Goal: Task Accomplishment & Management: Use online tool/utility

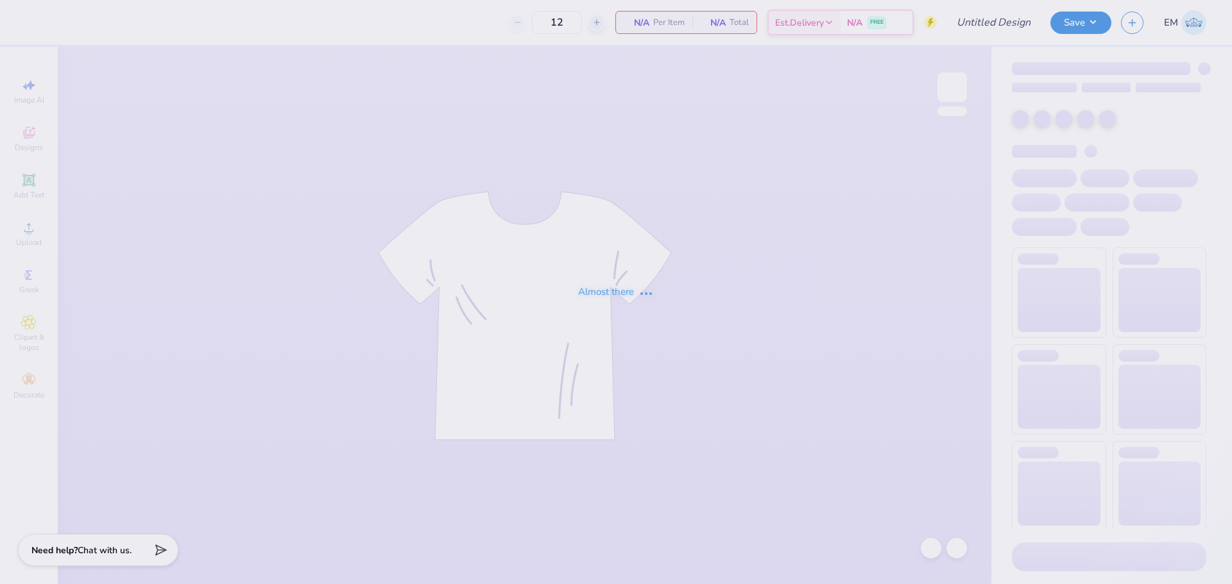
type input "Dudes day 1"
type input "24"
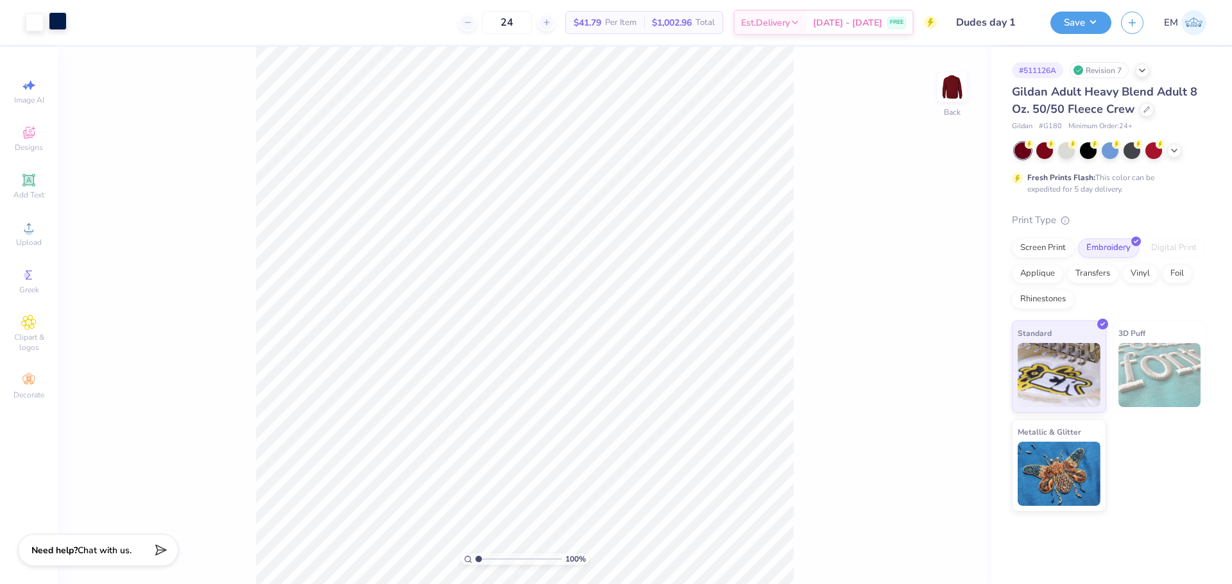
click at [51, 22] on div at bounding box center [58, 21] width 18 height 18
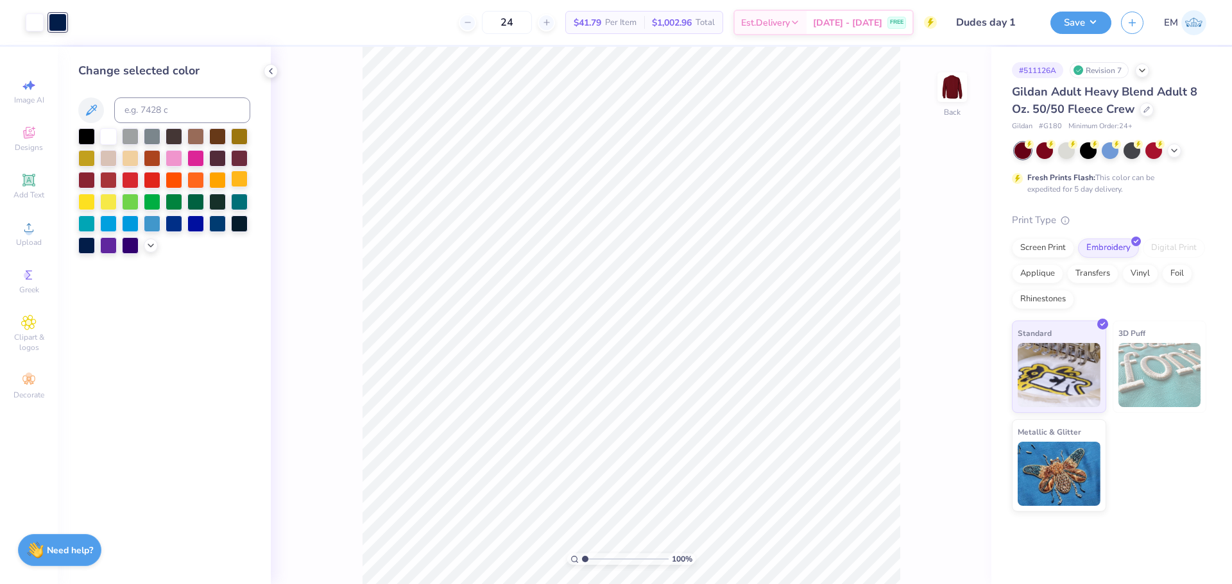
click at [237, 183] on div at bounding box center [239, 179] width 17 height 17
click at [1079, 17] on button "Save" at bounding box center [1080, 21] width 61 height 22
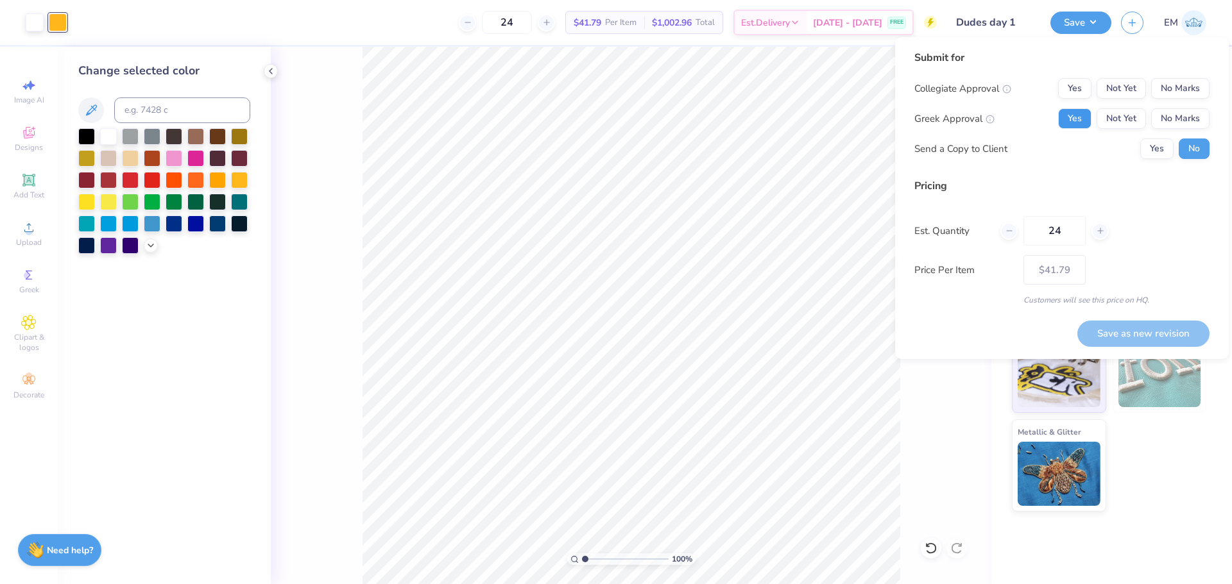
click at [1078, 120] on button "Yes" at bounding box center [1074, 118] width 33 height 21
click at [1193, 90] on button "No Marks" at bounding box center [1180, 88] width 58 height 21
click at [1166, 142] on button "Yes" at bounding box center [1156, 149] width 33 height 21
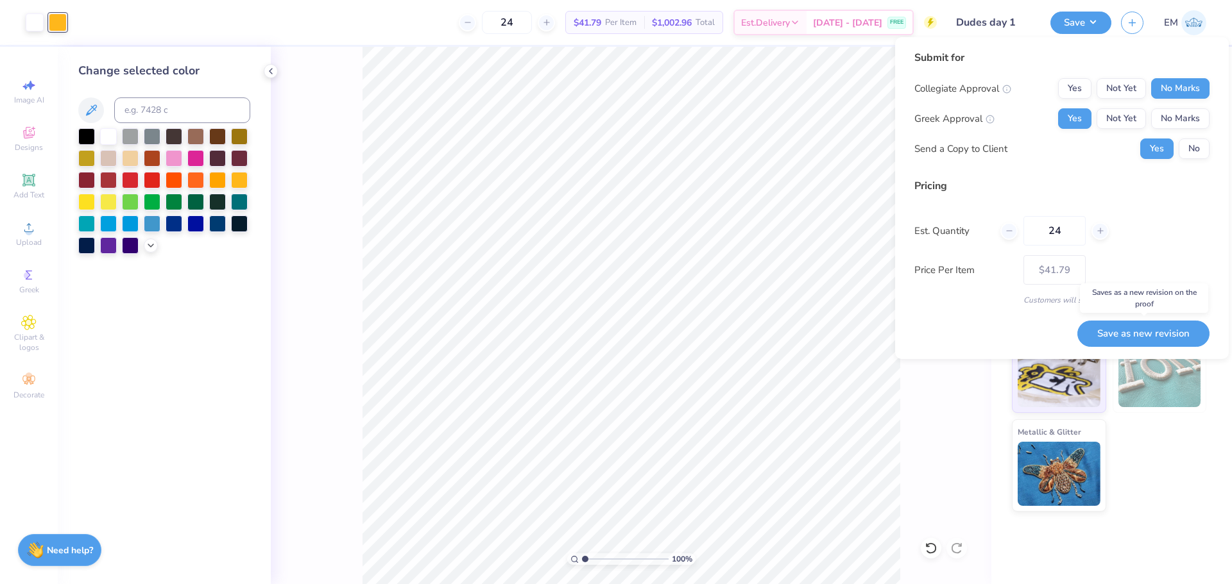
click at [1159, 323] on button "Save as new revision" at bounding box center [1143, 334] width 132 height 26
type input "$41.79"
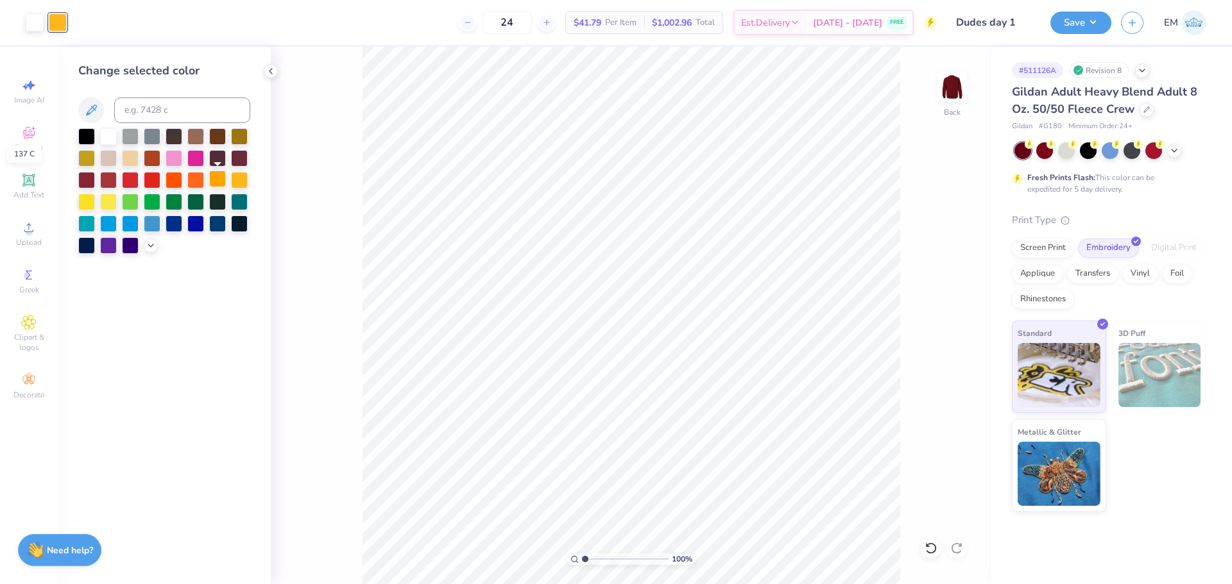
click at [214, 182] on div at bounding box center [217, 179] width 17 height 17
click at [1092, 21] on button "Save" at bounding box center [1080, 21] width 61 height 22
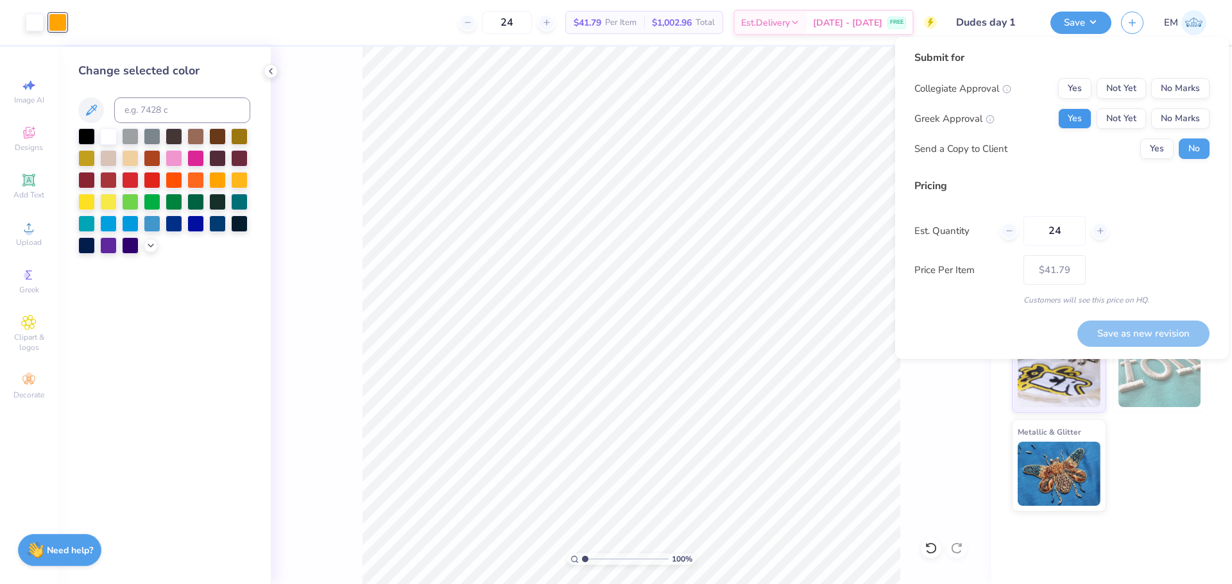
drag, startPoint x: 1073, startPoint y: 109, endPoint x: 1083, endPoint y: 115, distance: 11.6
click at [1078, 111] on div "Collegiate Approval Yes Not Yet No Marks Greek Approval Yes Not Yet No Marks Se…" at bounding box center [1061, 118] width 295 height 81
click at [1083, 119] on button "Yes" at bounding box center [1074, 118] width 33 height 21
click at [1164, 85] on button "No Marks" at bounding box center [1180, 88] width 58 height 21
click at [1142, 151] on button "Yes" at bounding box center [1156, 149] width 33 height 21
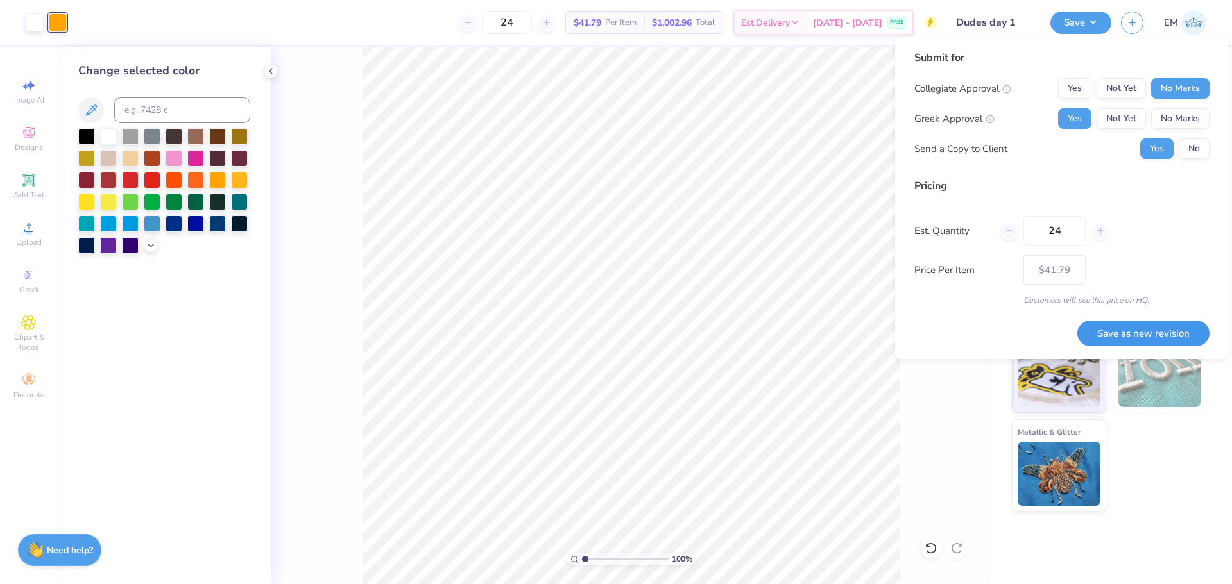
drag, startPoint x: 1152, startPoint y: 336, endPoint x: 1160, endPoint y: 331, distance: 9.8
click at [1152, 335] on button "Save as new revision" at bounding box center [1143, 334] width 132 height 26
type input "$41.79"
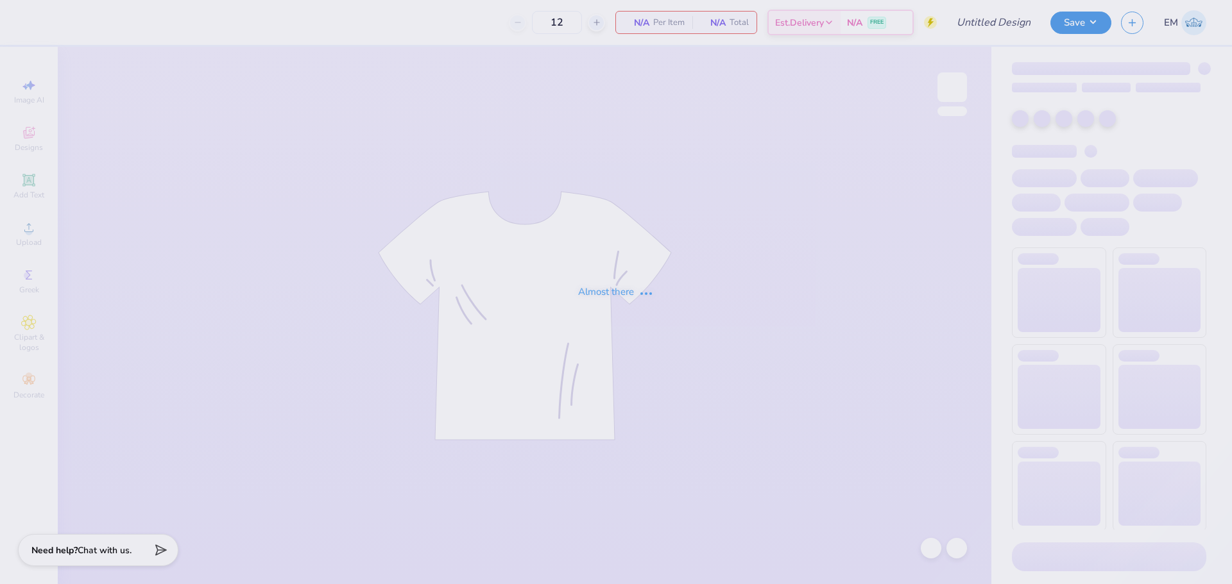
type input "Dudes day 1"
type input "24"
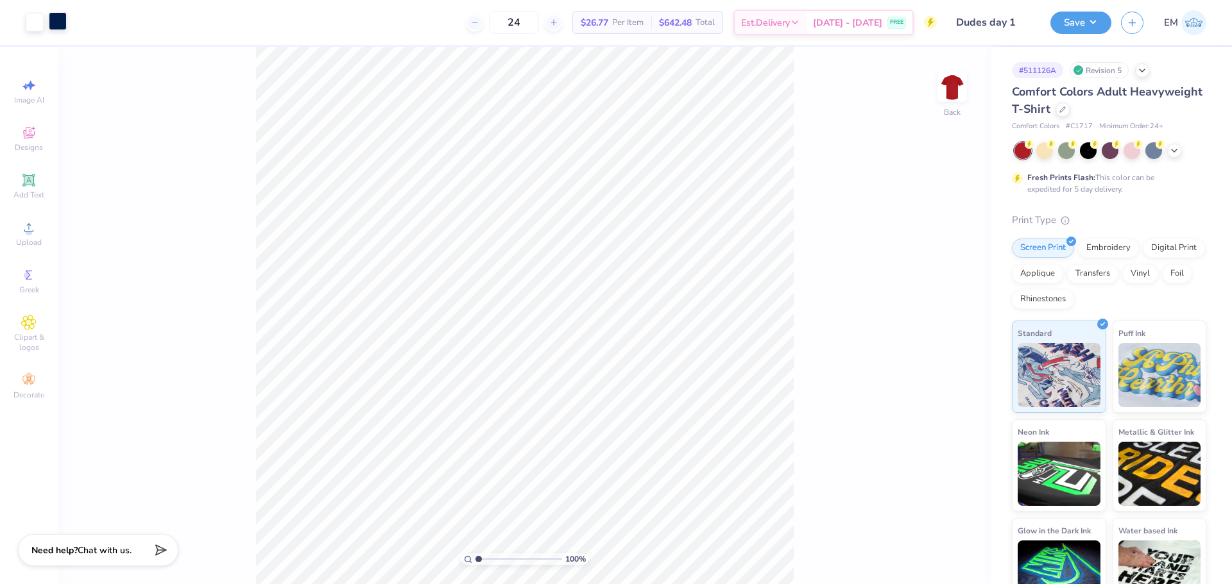
click at [54, 21] on div at bounding box center [58, 21] width 18 height 18
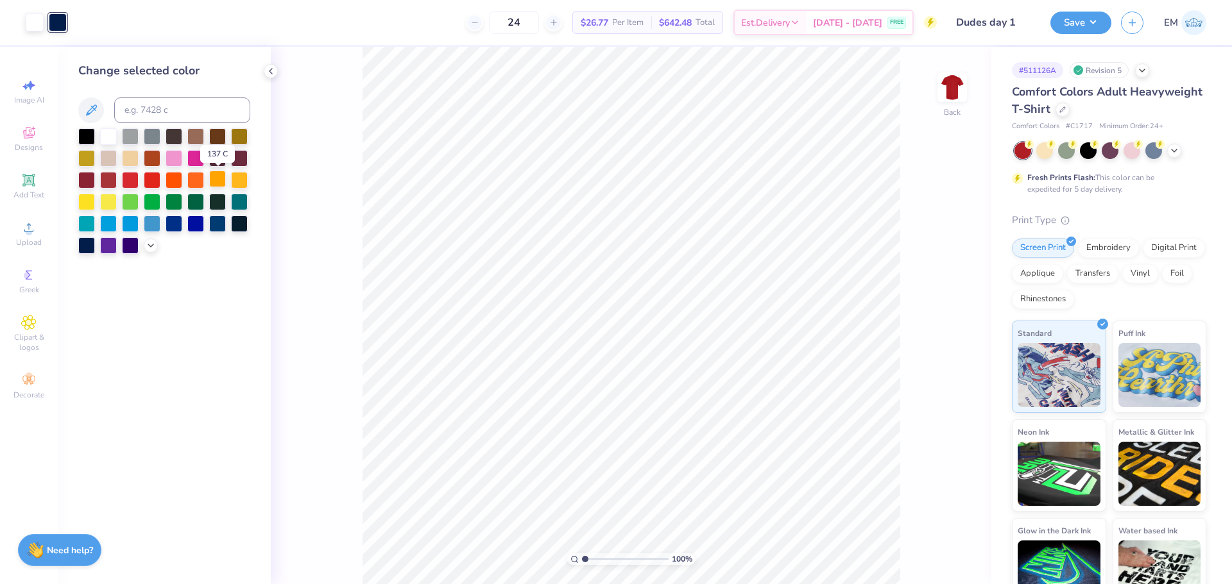
click at [218, 176] on div at bounding box center [217, 179] width 17 height 17
click at [244, 171] on div at bounding box center [239, 179] width 17 height 17
click at [236, 185] on div at bounding box center [239, 179] width 17 height 17
drag, startPoint x: 77, startPoint y: 206, endPoint x: 84, endPoint y: 205, distance: 7.2
click at [84, 205] on div at bounding box center [86, 200] width 17 height 17
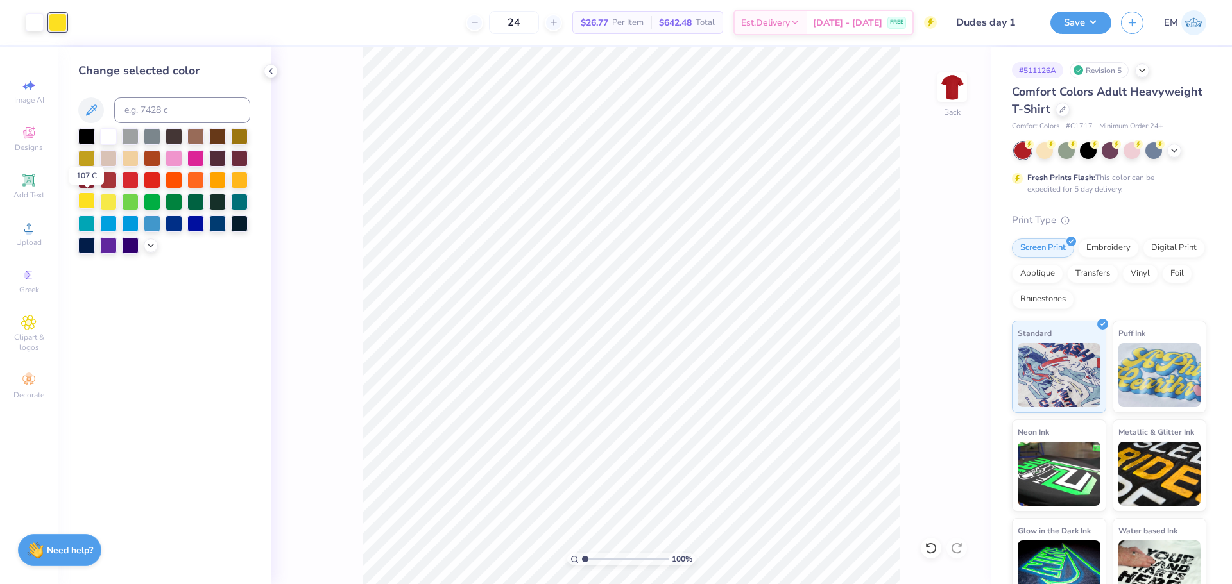
click at [90, 200] on div at bounding box center [86, 200] width 17 height 17
click at [240, 176] on div at bounding box center [239, 179] width 17 height 17
click at [106, 204] on div at bounding box center [108, 200] width 17 height 17
click at [83, 208] on div at bounding box center [86, 200] width 17 height 17
click at [92, 202] on div at bounding box center [86, 200] width 17 height 17
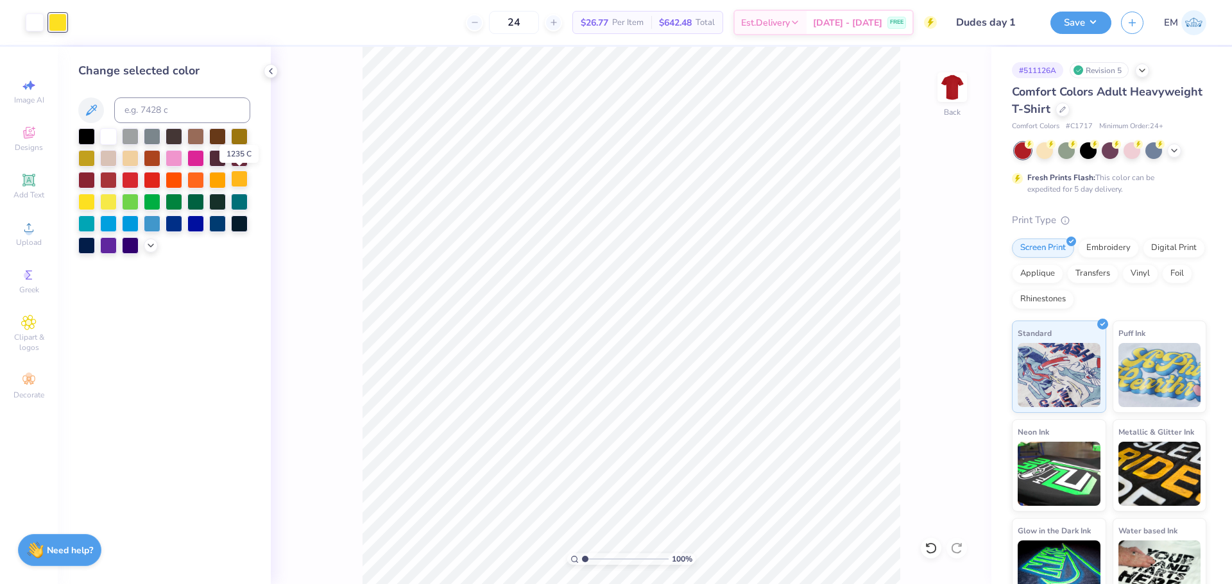
click at [241, 180] on div at bounding box center [239, 179] width 17 height 17
click at [152, 243] on icon at bounding box center [151, 244] width 10 height 10
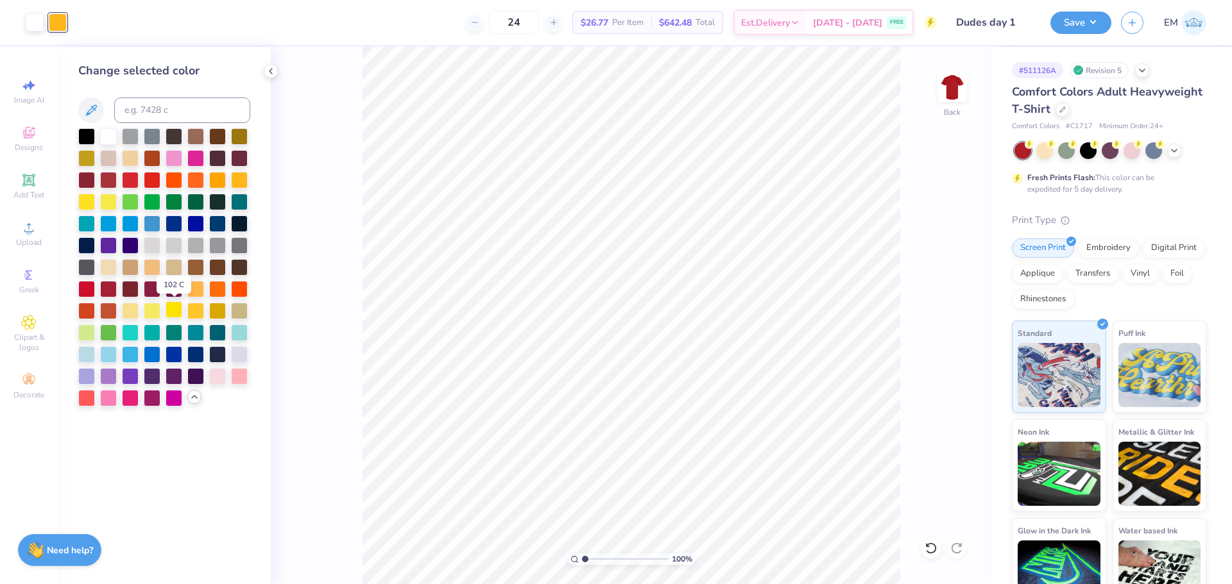
click at [171, 308] on div at bounding box center [174, 309] width 17 height 17
click at [244, 176] on div at bounding box center [239, 179] width 17 height 17
click at [216, 180] on div at bounding box center [217, 179] width 17 height 17
click at [240, 181] on div at bounding box center [239, 179] width 17 height 17
drag, startPoint x: 216, startPoint y: 182, endPoint x: 223, endPoint y: 171, distance: 13.5
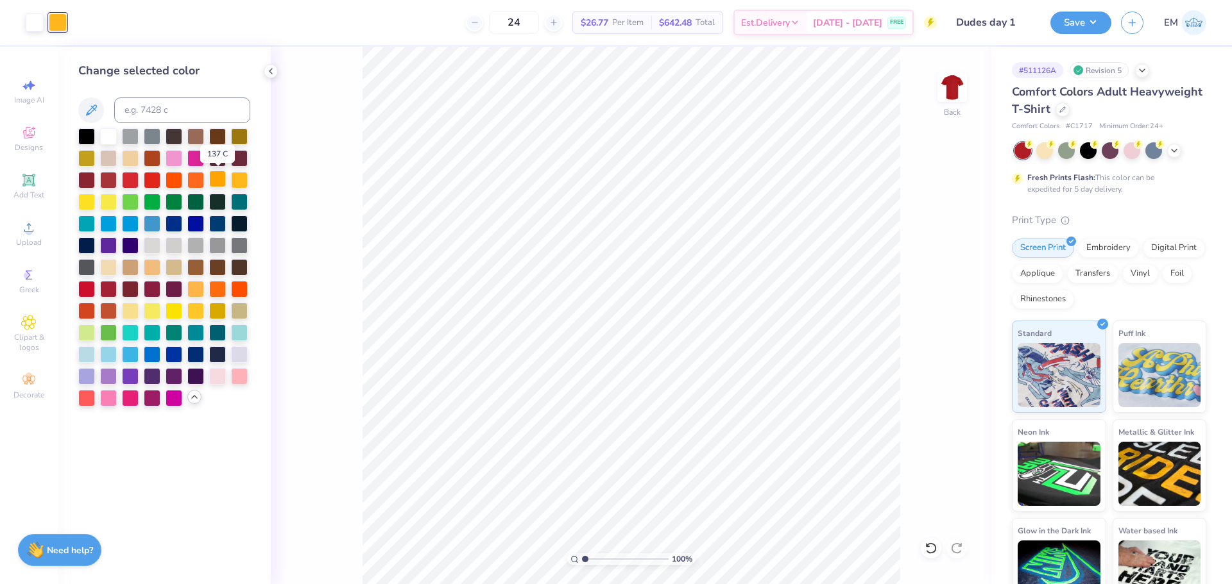
click at [216, 182] on div at bounding box center [217, 179] width 17 height 17
click at [1075, 24] on button "Save" at bounding box center [1080, 21] width 61 height 22
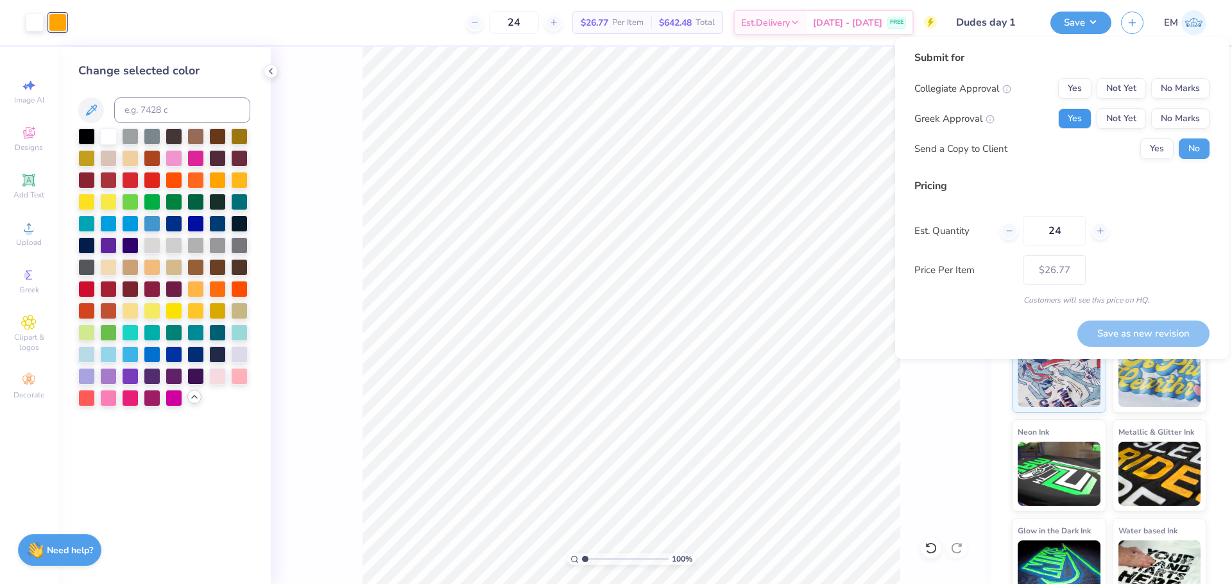
click at [1083, 123] on button "Yes" at bounding box center [1074, 118] width 33 height 21
click at [1154, 146] on button "Yes" at bounding box center [1156, 149] width 33 height 21
click at [1164, 95] on button "No Marks" at bounding box center [1180, 88] width 58 height 21
click at [1166, 333] on button "Save as new revision" at bounding box center [1143, 334] width 132 height 26
type input "$26.77"
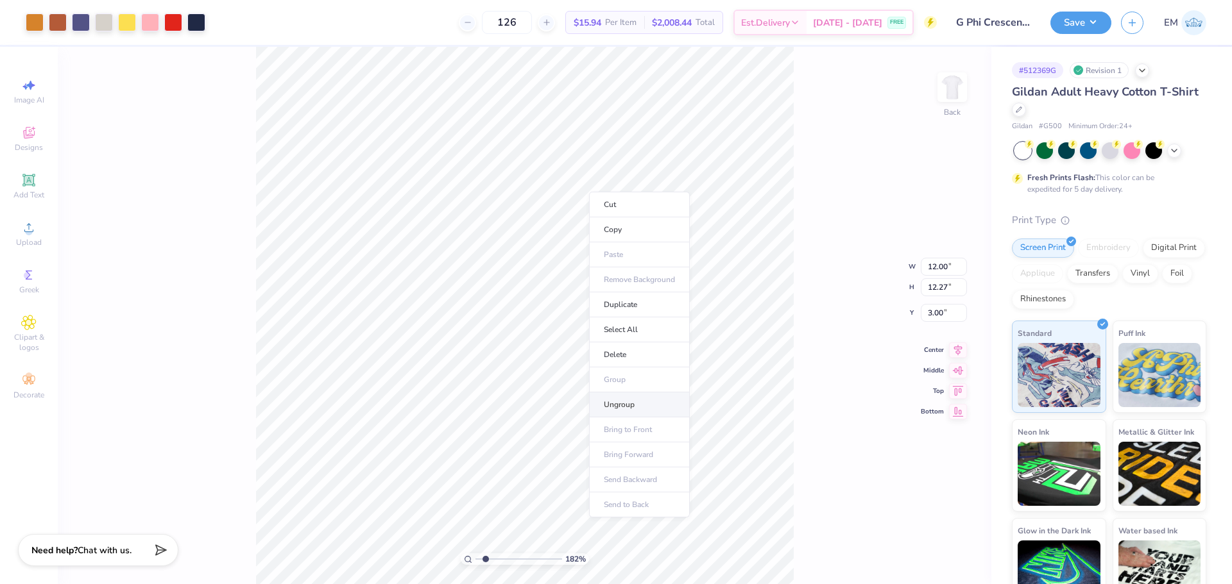
click at [624, 412] on li "Ungroup" at bounding box center [639, 405] width 101 height 25
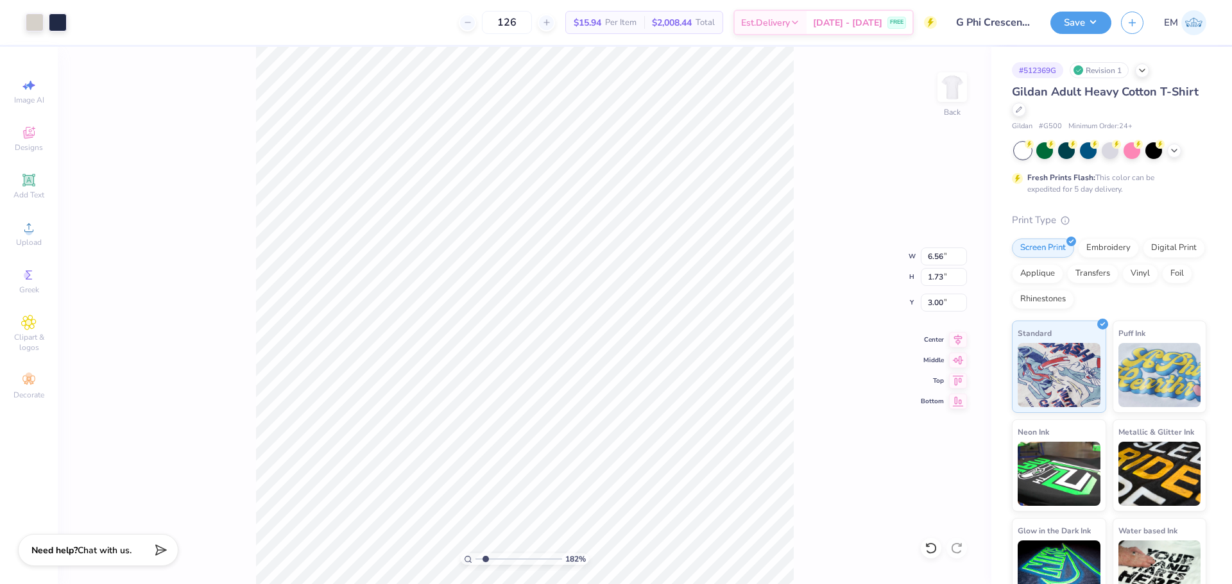
type input "1.82266588284093"
type input "8.28"
type input "2.19"
type input "2.54"
click at [806, 385] on div "182 % Back W 8.28 8.28 " H 2.19 2.19 " Y 2.54 2.54 " Center Middle Top Bottom" at bounding box center [524, 316] width 933 height 538
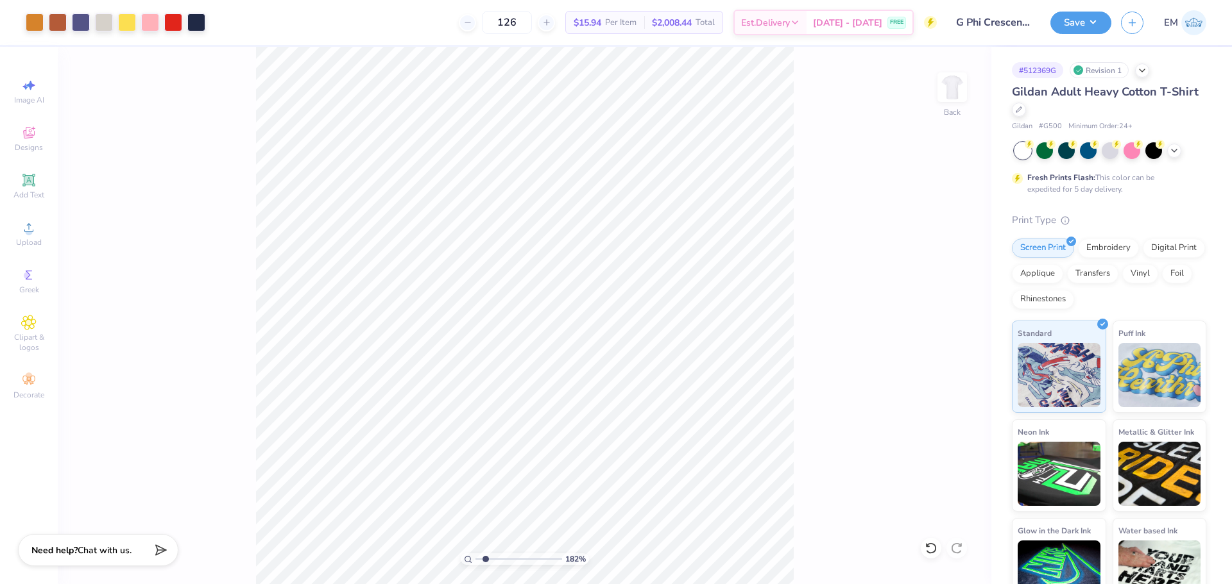
click at [799, 308] on div "182 % Back" at bounding box center [524, 316] width 933 height 538
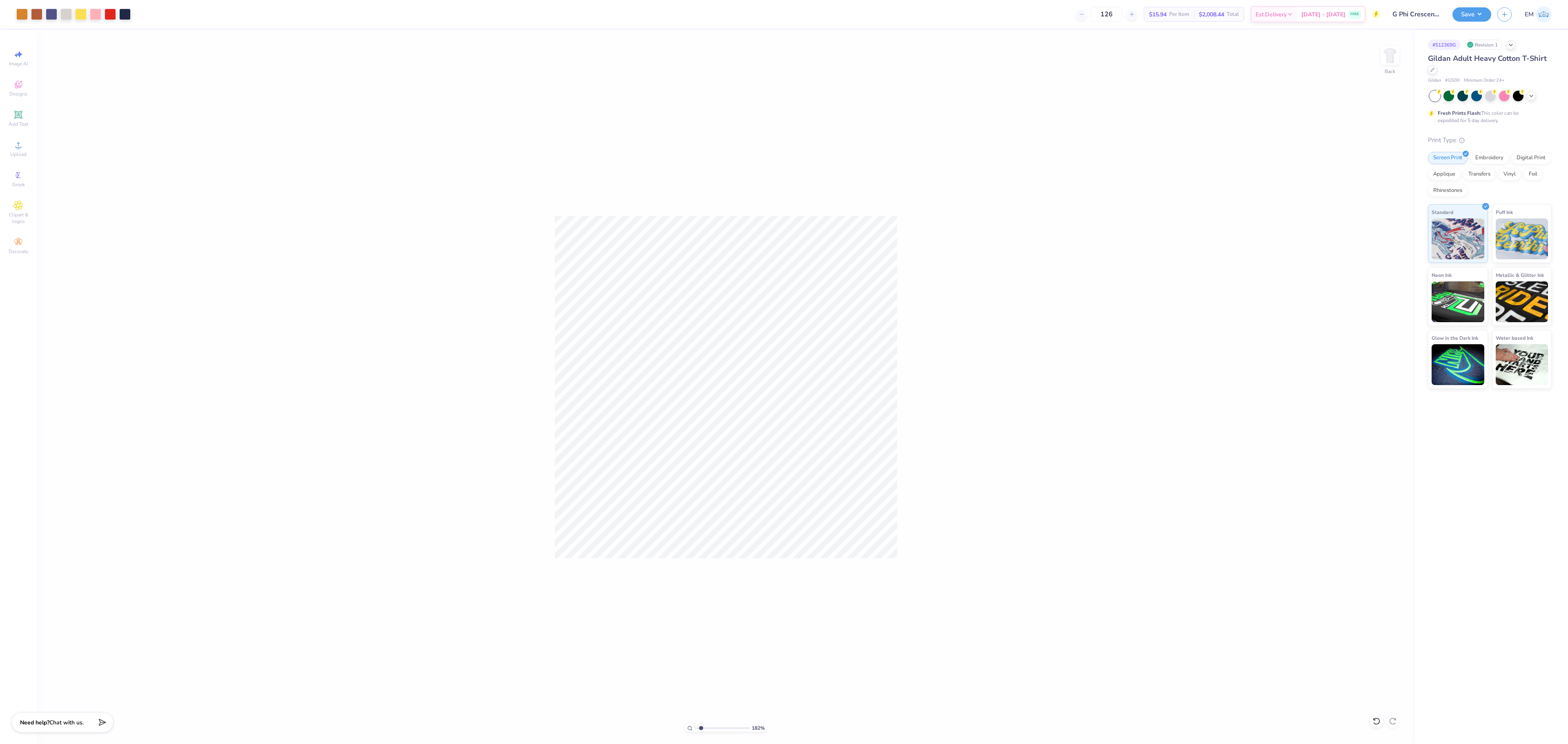
type input "1"
type input "9.11"
type input "2.41"
type input "2.33"
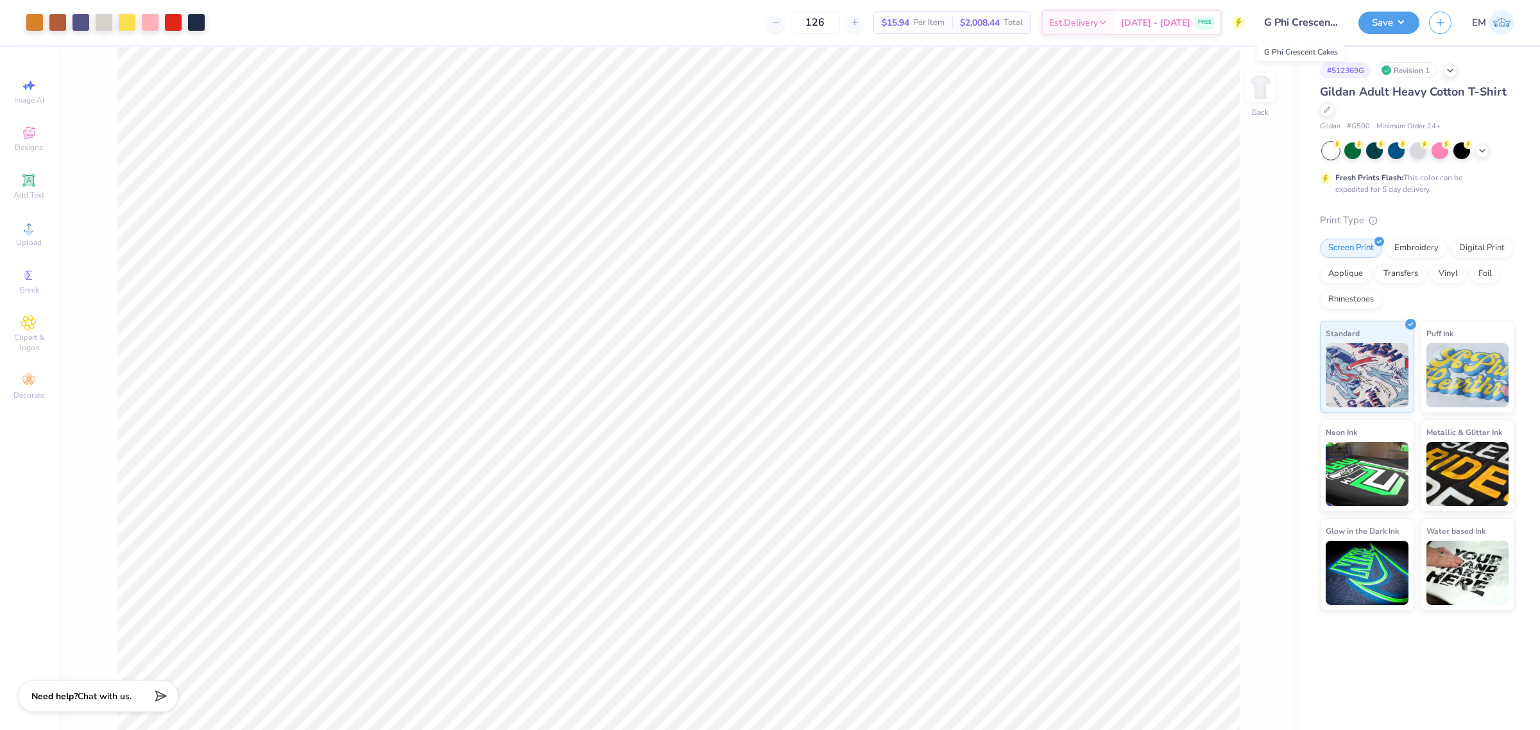
type input "1"
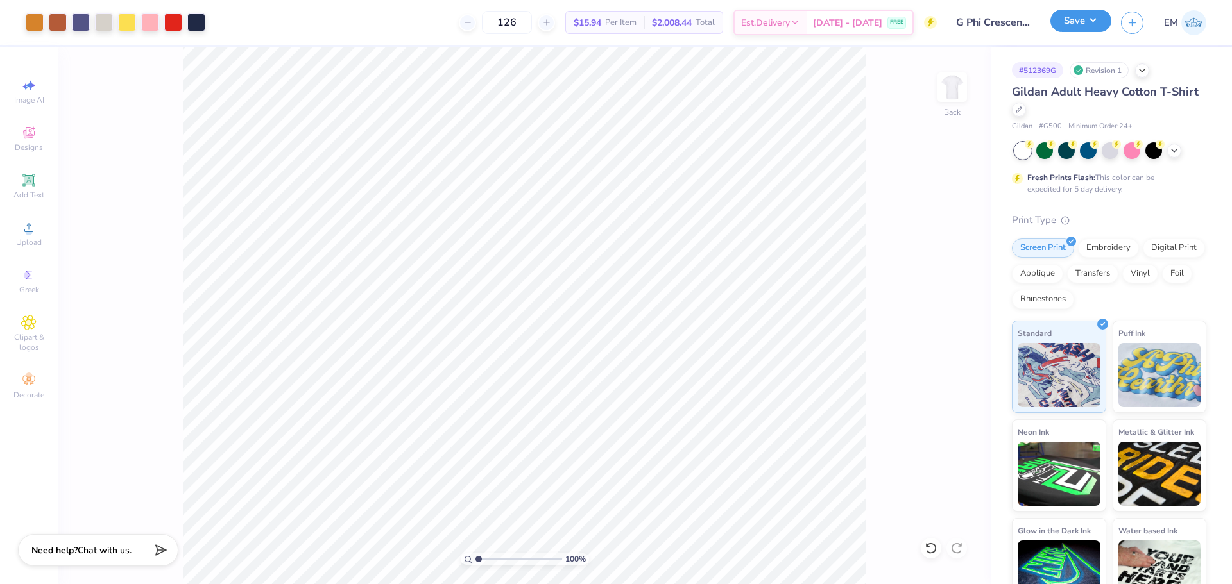
click at [1089, 30] on button "Save" at bounding box center [1080, 21] width 61 height 22
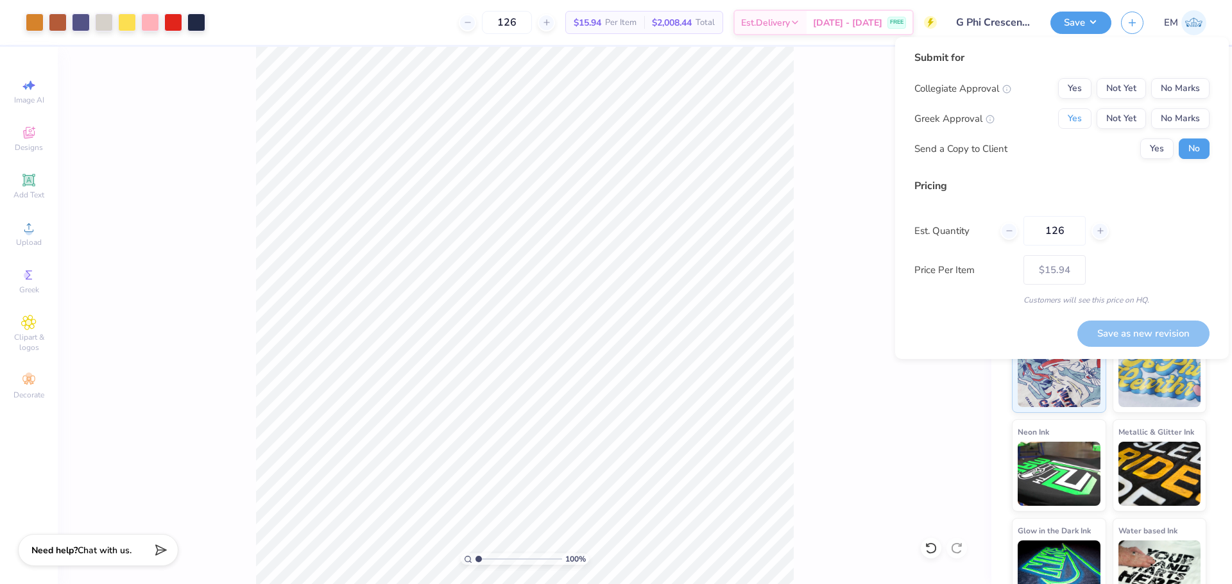
drag, startPoint x: 1071, startPoint y: 123, endPoint x: 1097, endPoint y: 133, distance: 28.5
click at [1071, 123] on button "Yes" at bounding box center [1074, 118] width 33 height 21
drag, startPoint x: 1157, startPoint y: 149, endPoint x: 1187, endPoint y: 103, distance: 55.3
click at [1160, 149] on button "Yes" at bounding box center [1156, 149] width 33 height 21
click at [1193, 85] on button "No Marks" at bounding box center [1180, 88] width 58 height 21
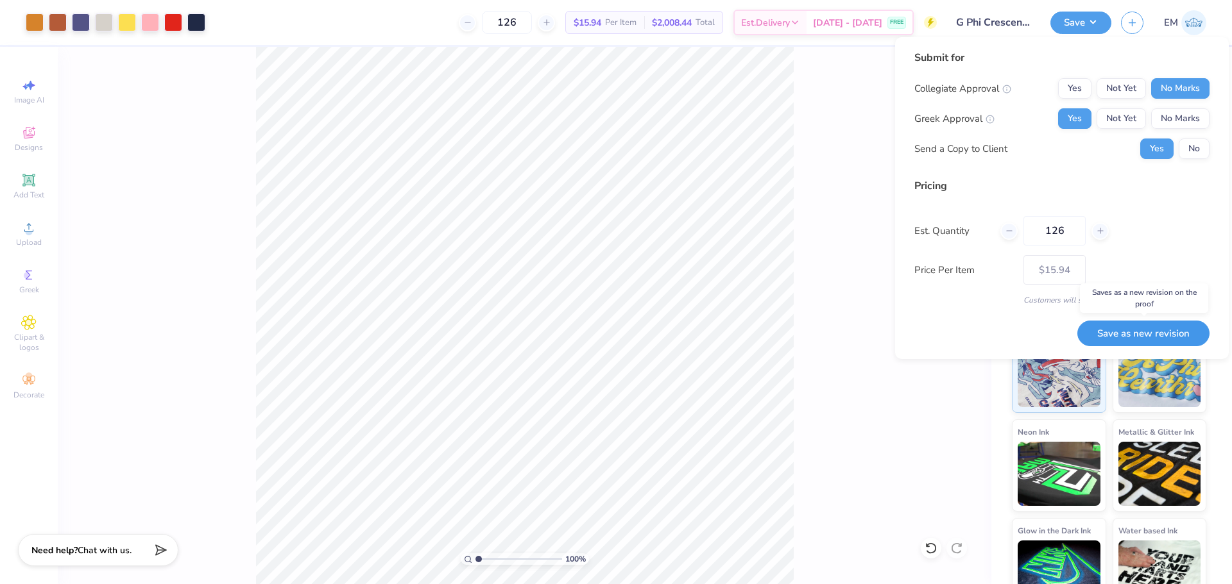
click at [1157, 333] on button "Save as new revision" at bounding box center [1143, 334] width 132 height 26
type input "$15.94"
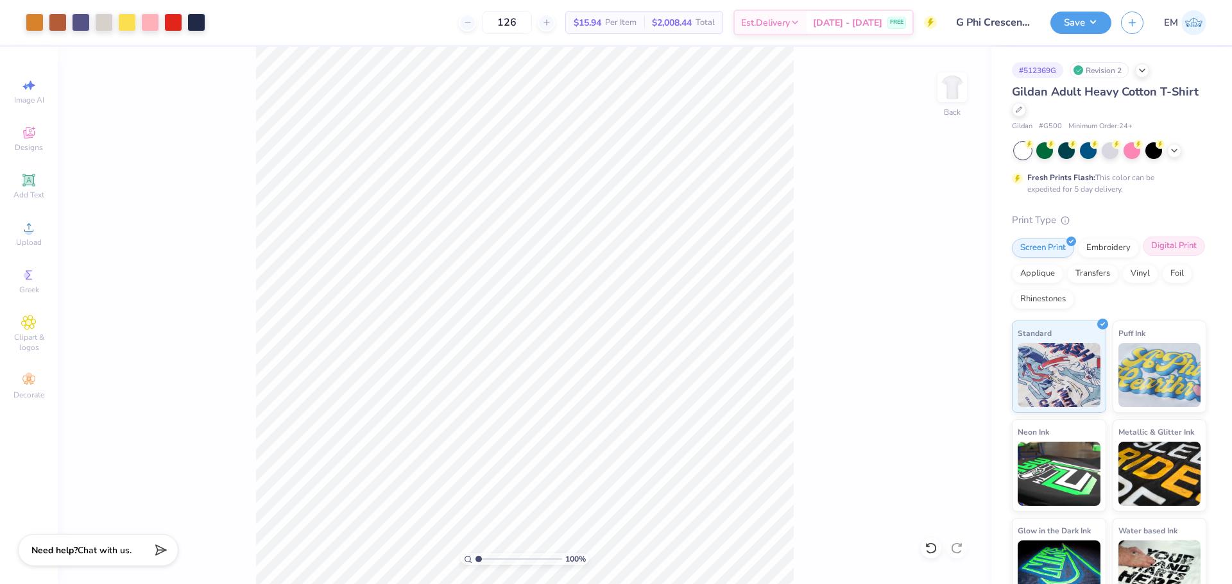
click at [1142, 256] on div "Digital Print" at bounding box center [1173, 246] width 62 height 19
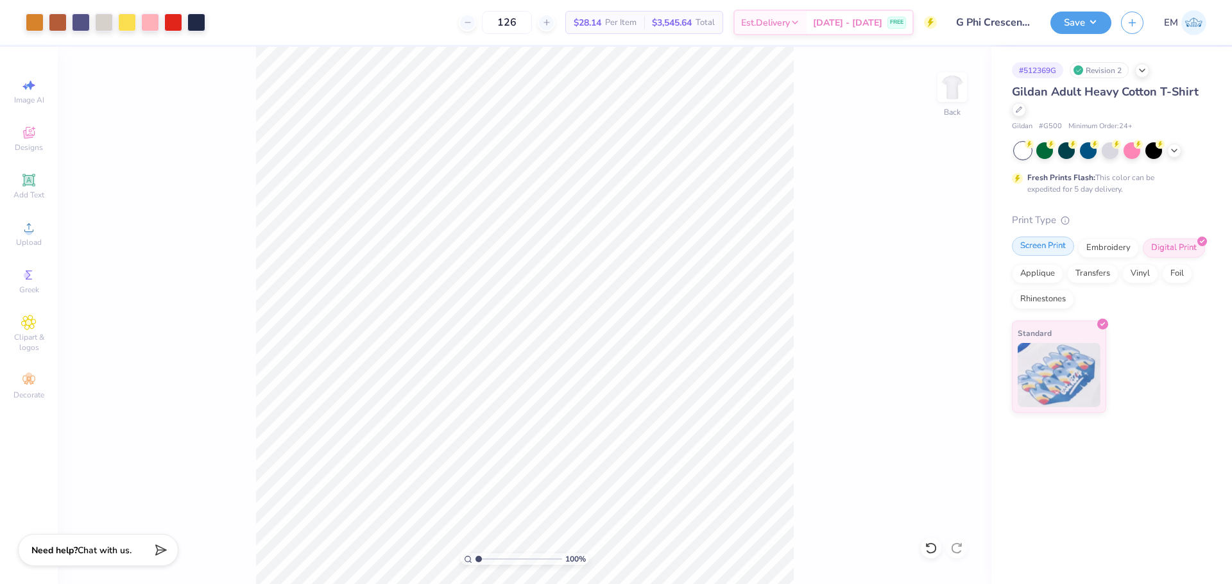
click at [1054, 243] on div "Screen Print" at bounding box center [1043, 246] width 62 height 19
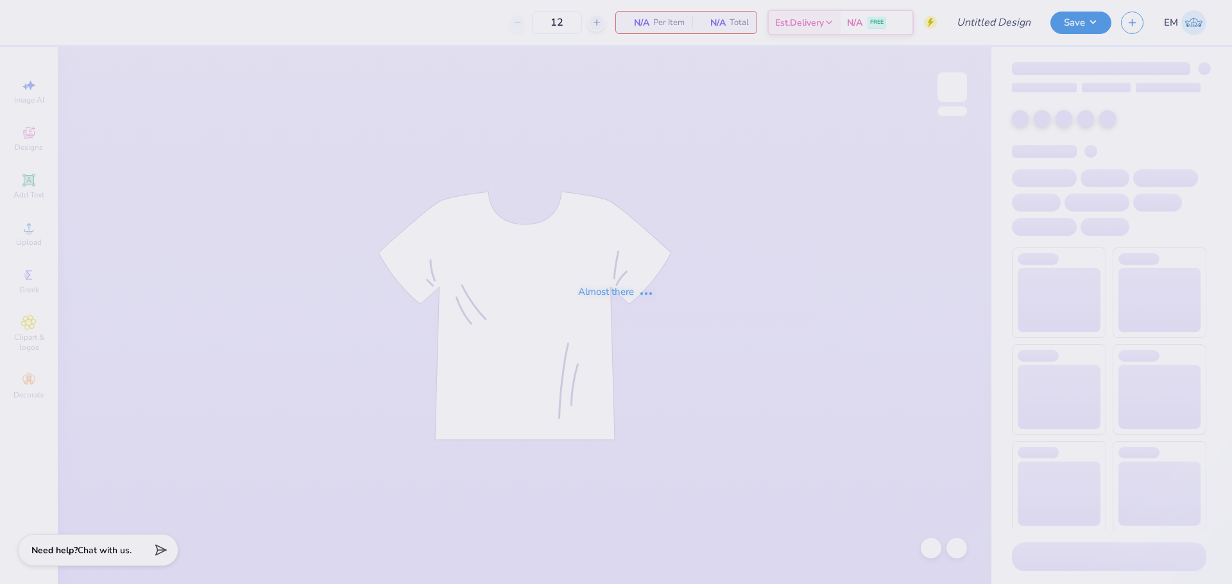
type input "G Phi Crescent Cakes"
type input "126"
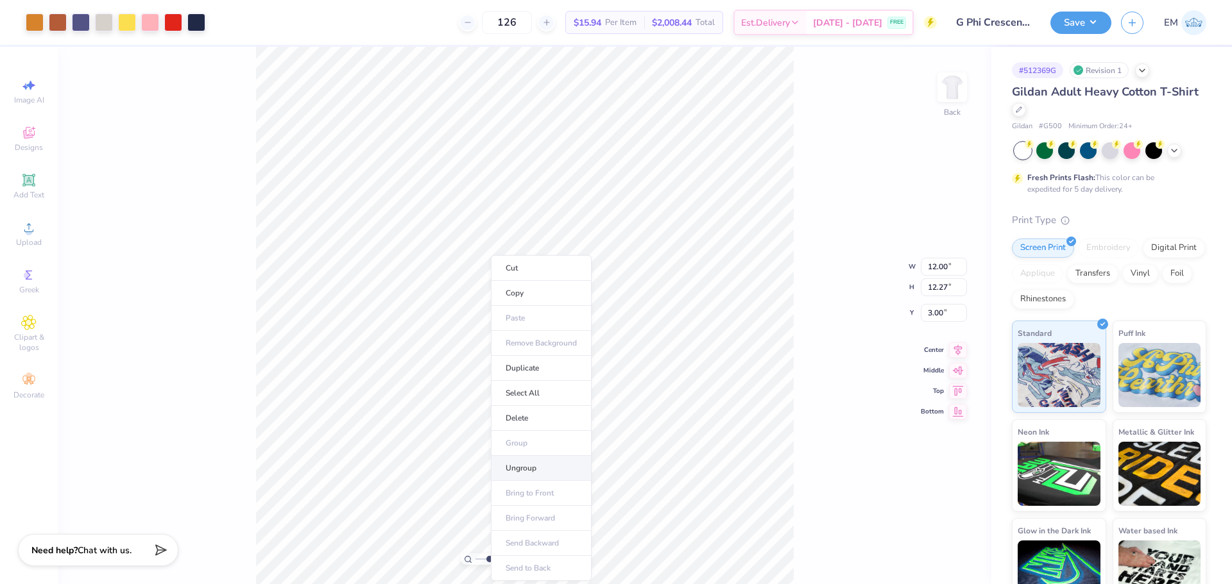
click at [531, 468] on li "Ungroup" at bounding box center [541, 468] width 101 height 25
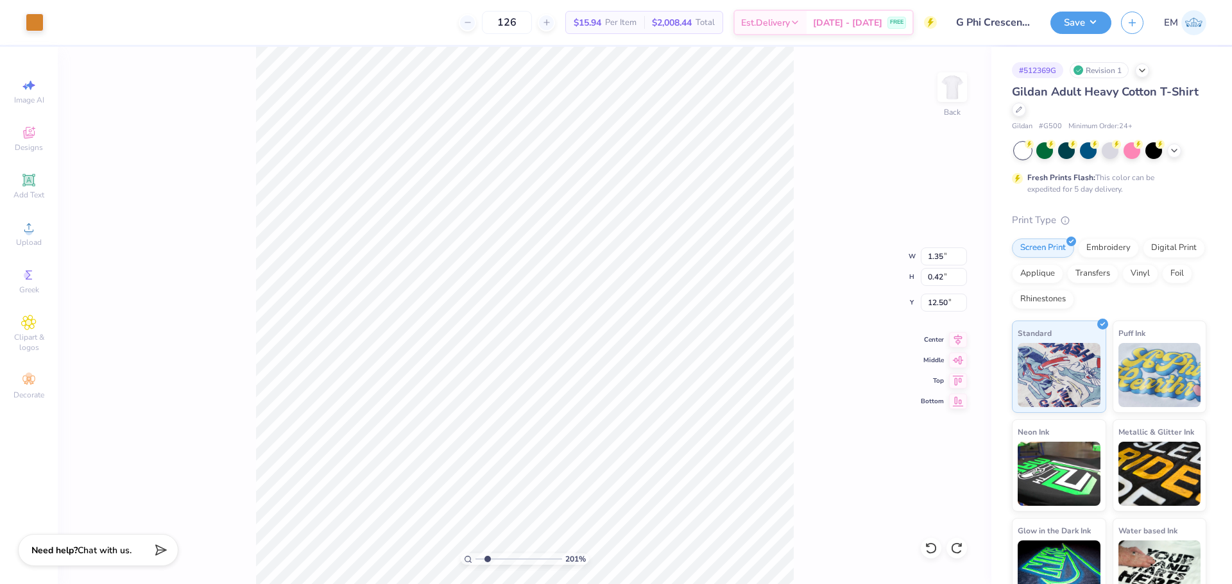
type input "2.01445811466782"
type input "2.31"
type input "1.43"
type input "12.20"
type input "2.01445811466782"
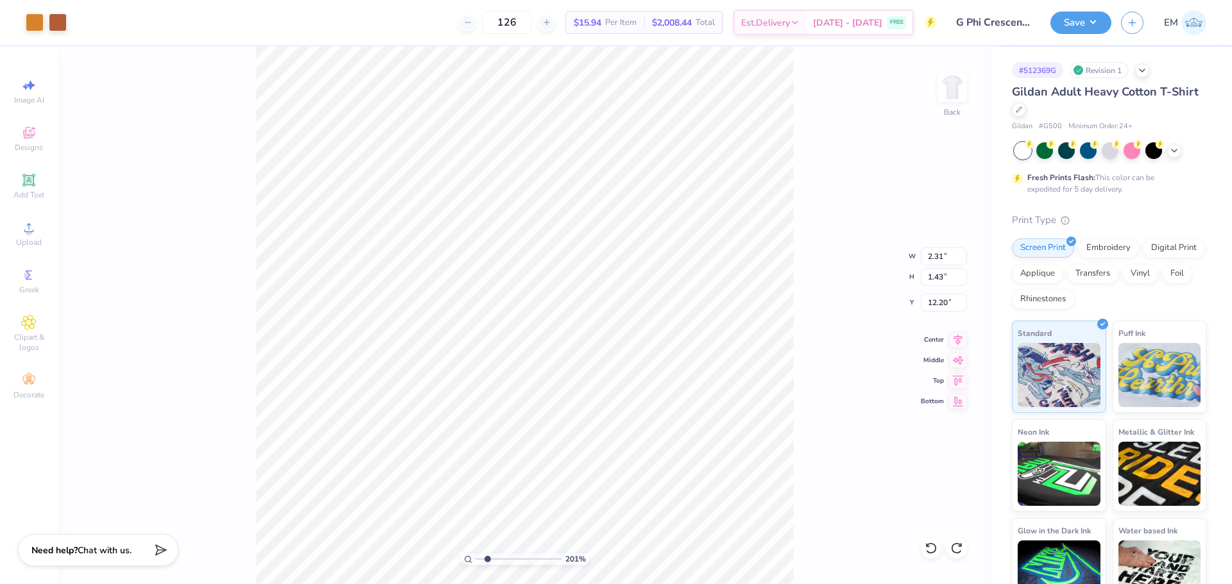
type input "1.35"
type input "0.42"
type input "12.50"
type input "2.01445811466782"
type input "2.31"
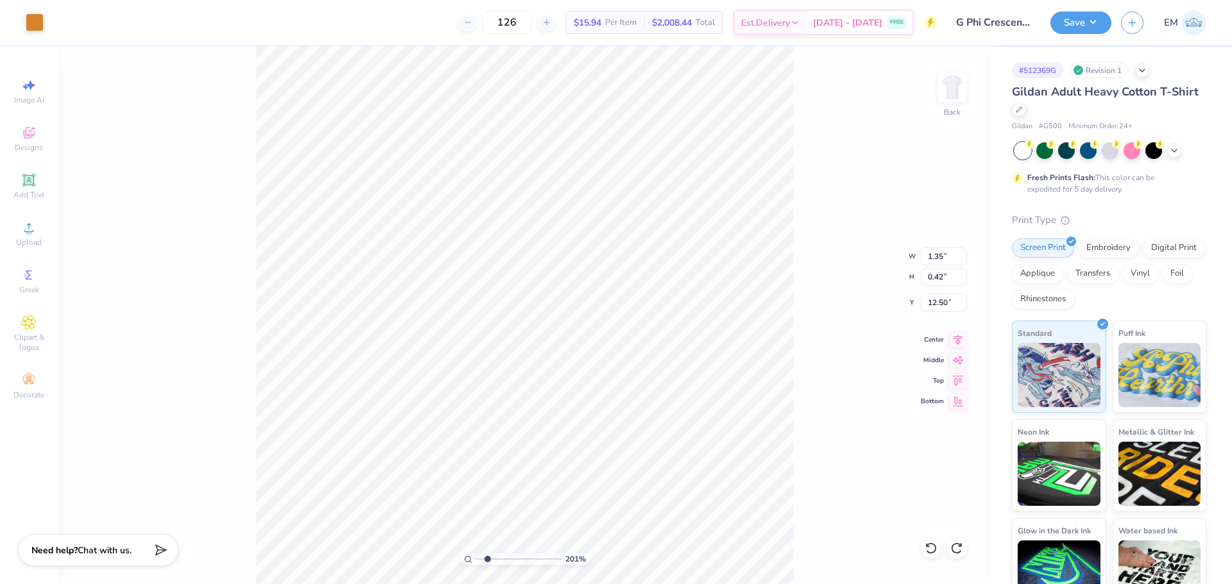
type input "1.43"
type input "12.20"
click at [578, 444] on li "Group" at bounding box center [593, 443] width 101 height 25
click at [498, 469] on li "Ungroup" at bounding box center [513, 468] width 101 height 25
type input "2.01445811466782"
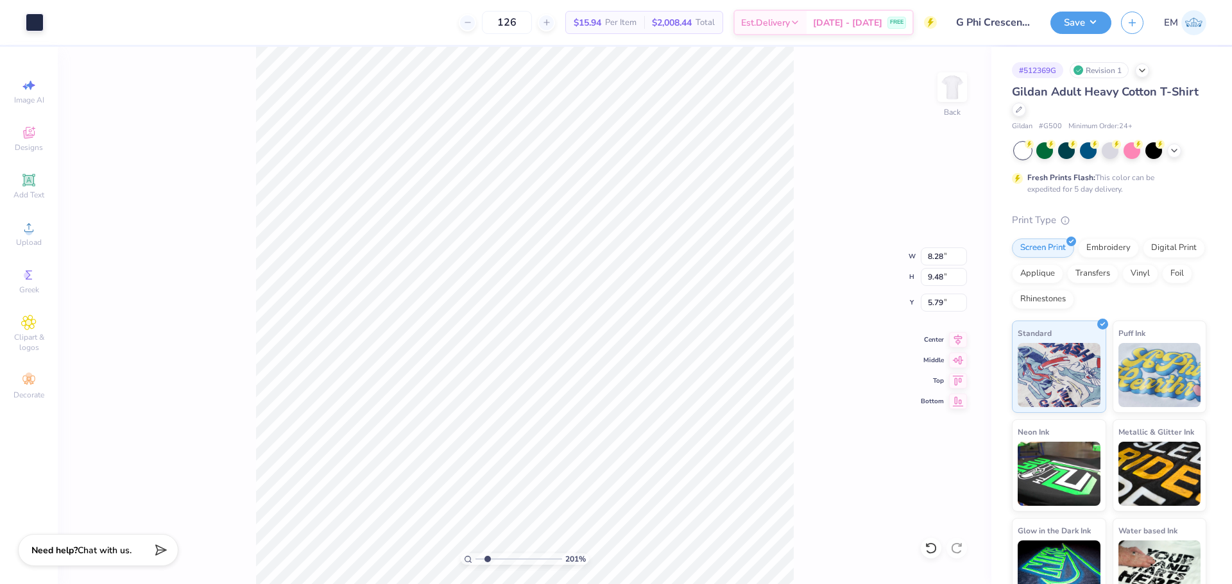
type input "5.33"
type input "2.01445811466782"
type input "5.80"
click at [570, 470] on li "Ungroup" at bounding box center [581, 468] width 101 height 25
type input "2.01445811466782"
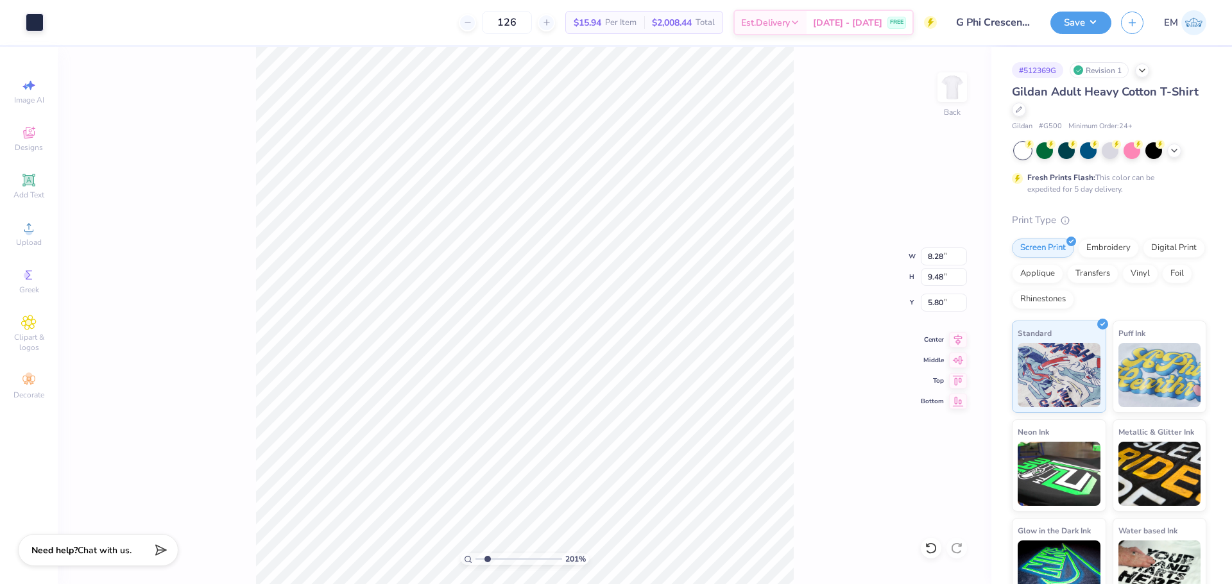
type input "3.44"
type input "2.01445811466782"
type input "2.67"
type input "2.01445811466782"
type input "5.80"
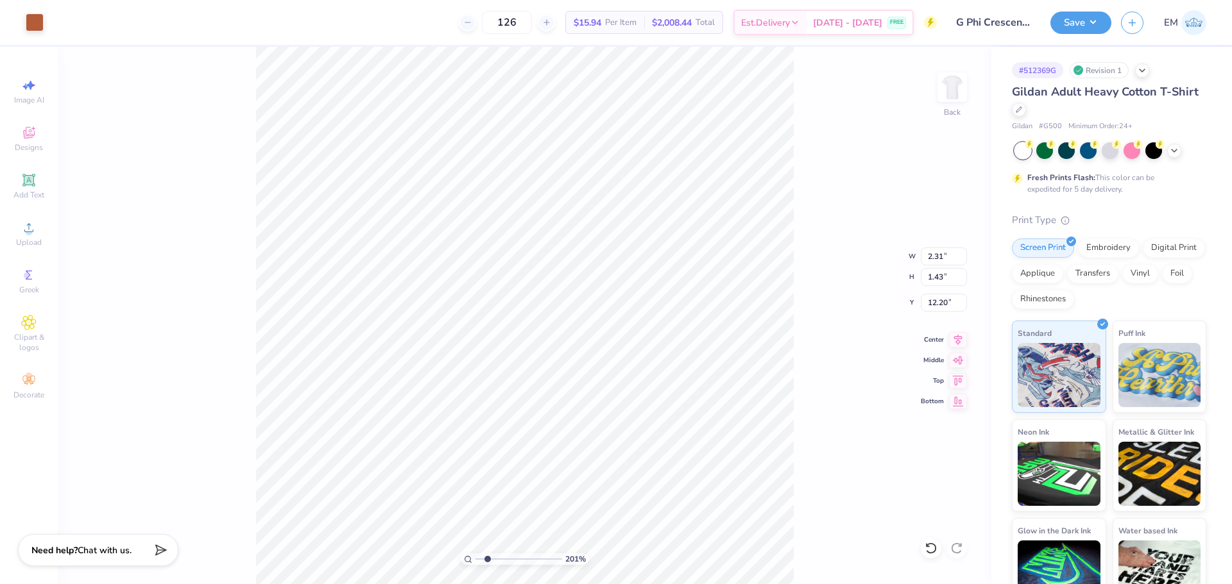
type input "2.01445811466782"
type input "12.24"
type input "2.01445811466782"
type input "12.20"
type input "2.01445811466782"
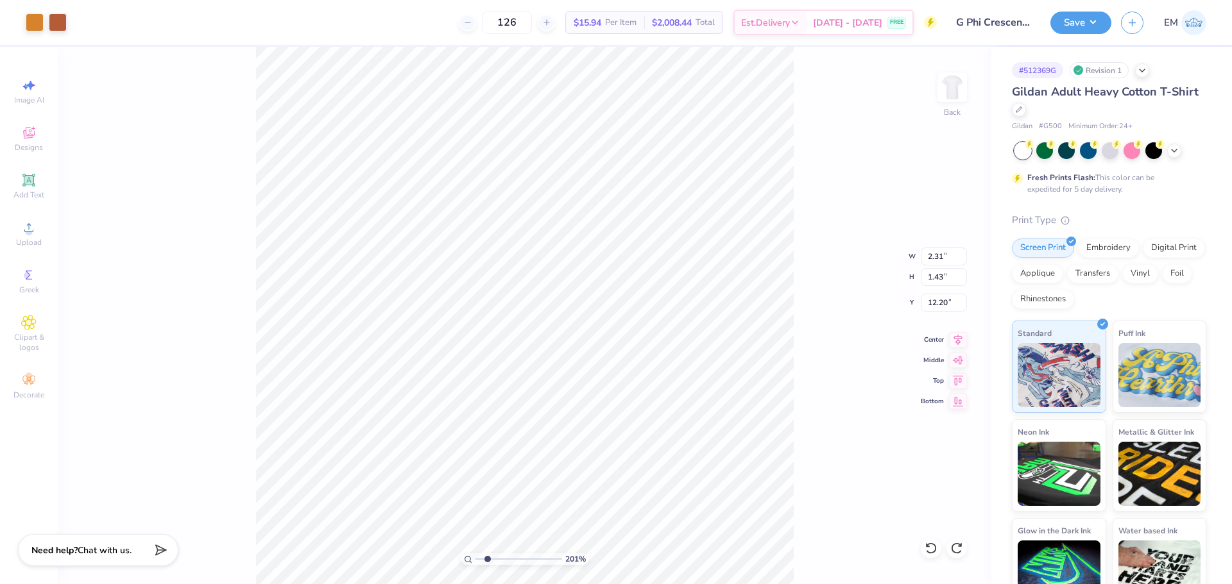
type input "1.35"
type input "0.42"
type input "12.50"
type input "2.01445811466782"
type input "1.76"
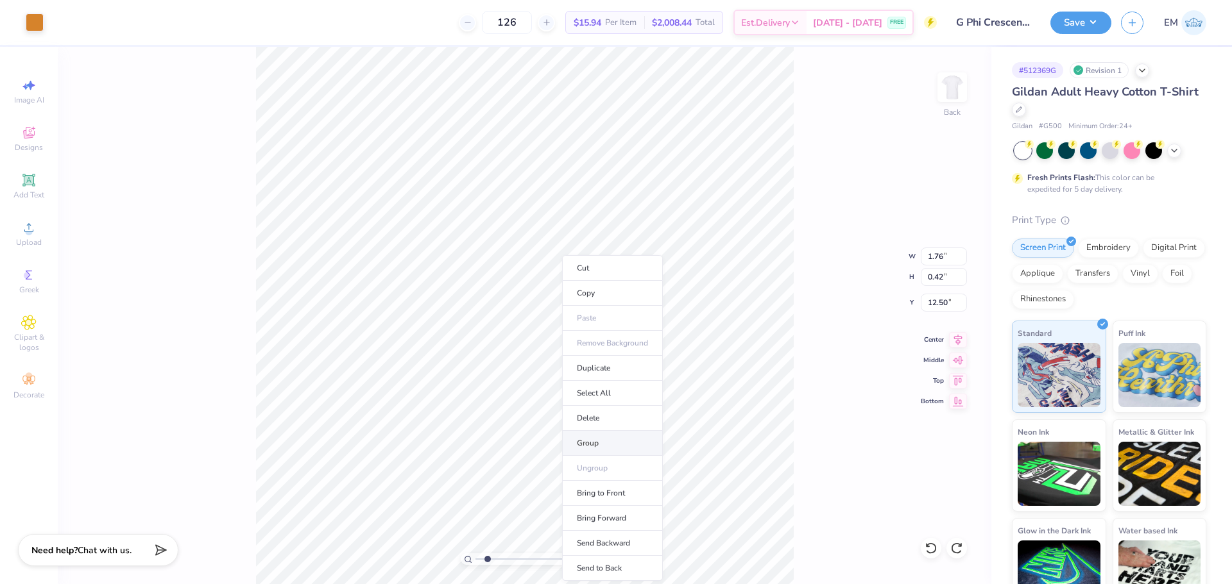
click at [596, 440] on li "Group" at bounding box center [612, 443] width 101 height 25
type input "2.01445811466782"
type input "3.40"
type input "2.32"
type input "11.97"
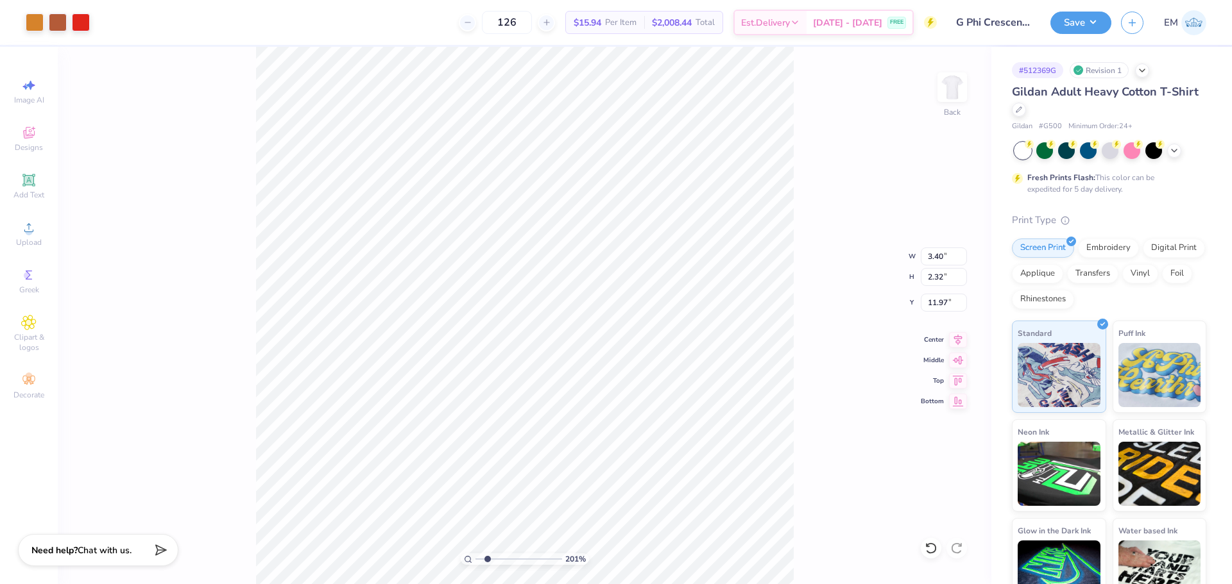
type input "2.01445811466782"
type input "11.76"
type input "2.01445811466782"
type input "11.97"
type input "2.01445811466782"
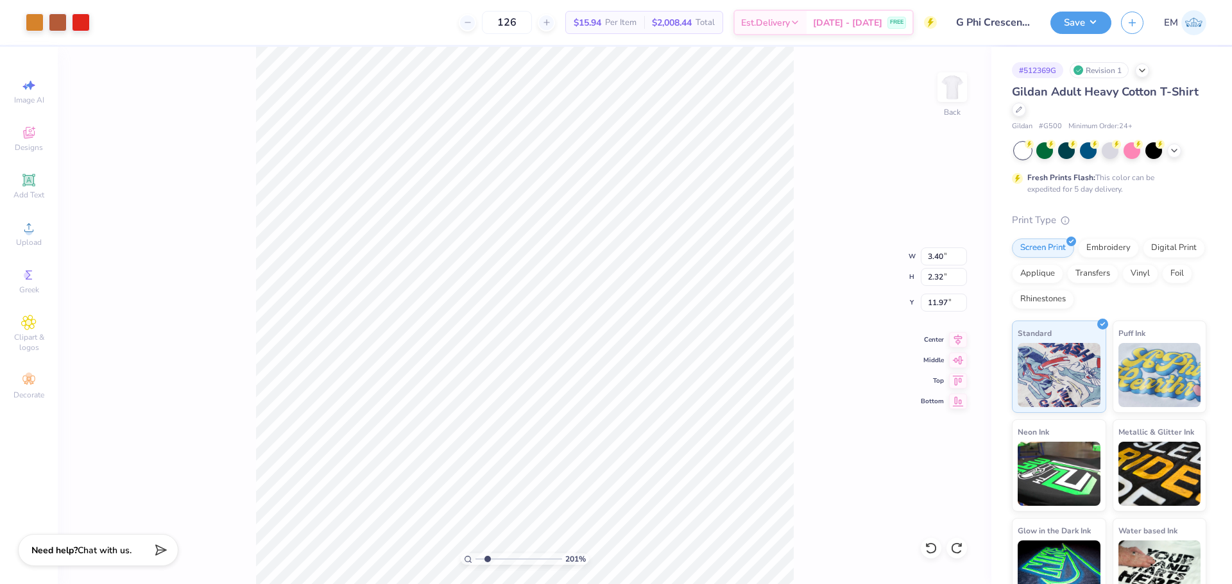
type input "11.93"
type input "2.01445811466782"
type input "11.97"
click at [539, 469] on li "Ungroup" at bounding box center [559, 468] width 101 height 25
type input "2.01445811466782"
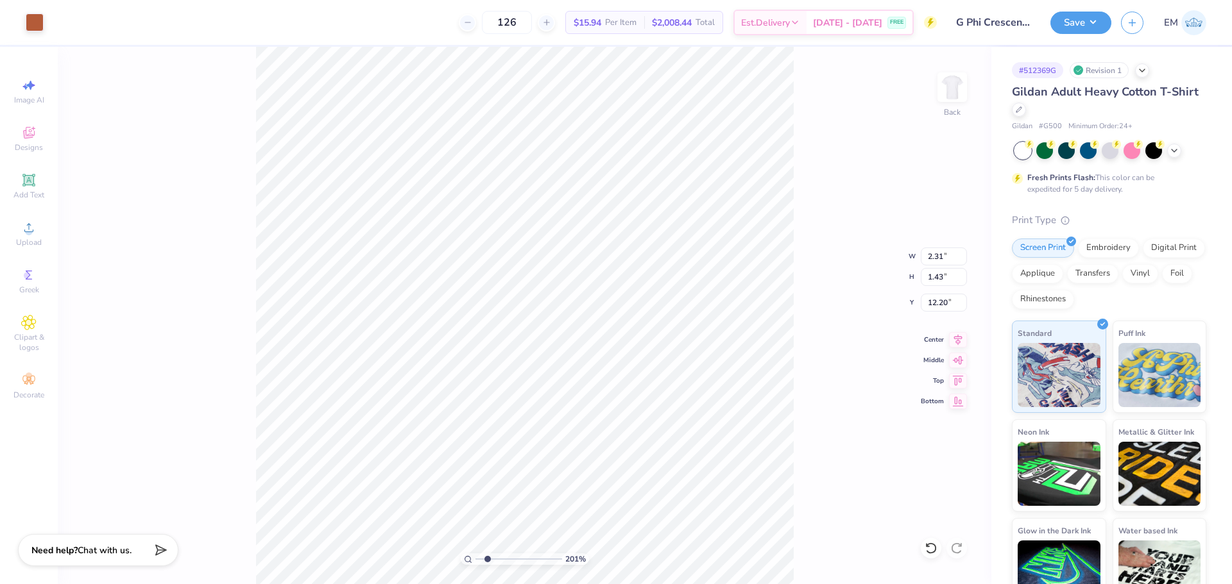
type input "1.66"
type input "11.97"
click at [521, 448] on li "Group" at bounding box center [530, 443] width 101 height 25
type input "2.01445811466782"
type input "3.40"
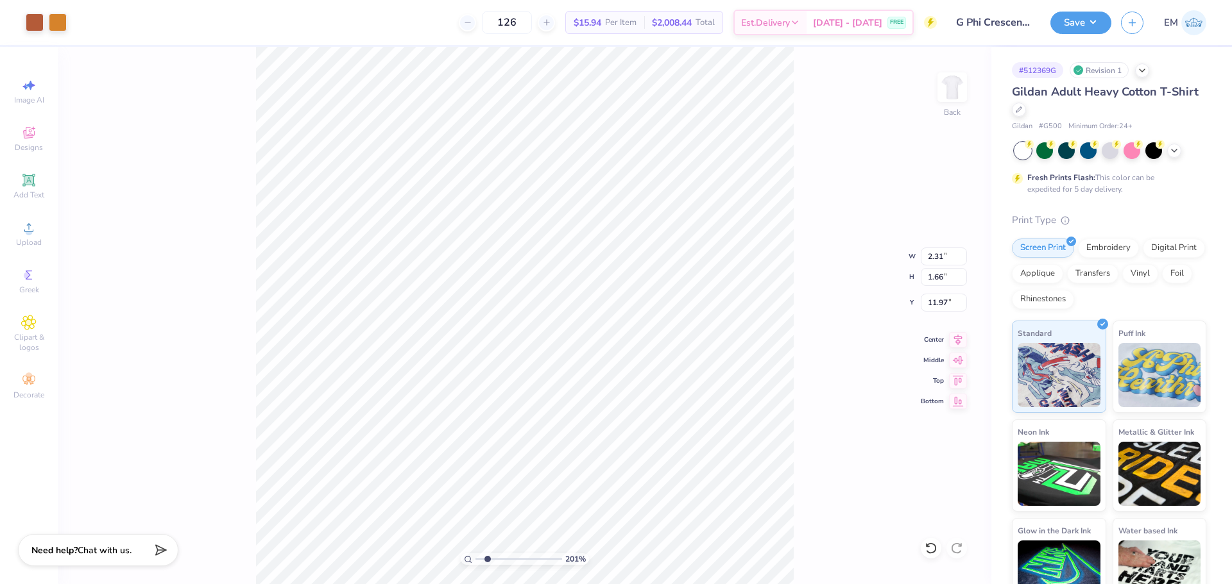
type input "2.32"
type input "2.01445811466782"
type input "11.84"
type input "2.01445811466782"
type input "11.97"
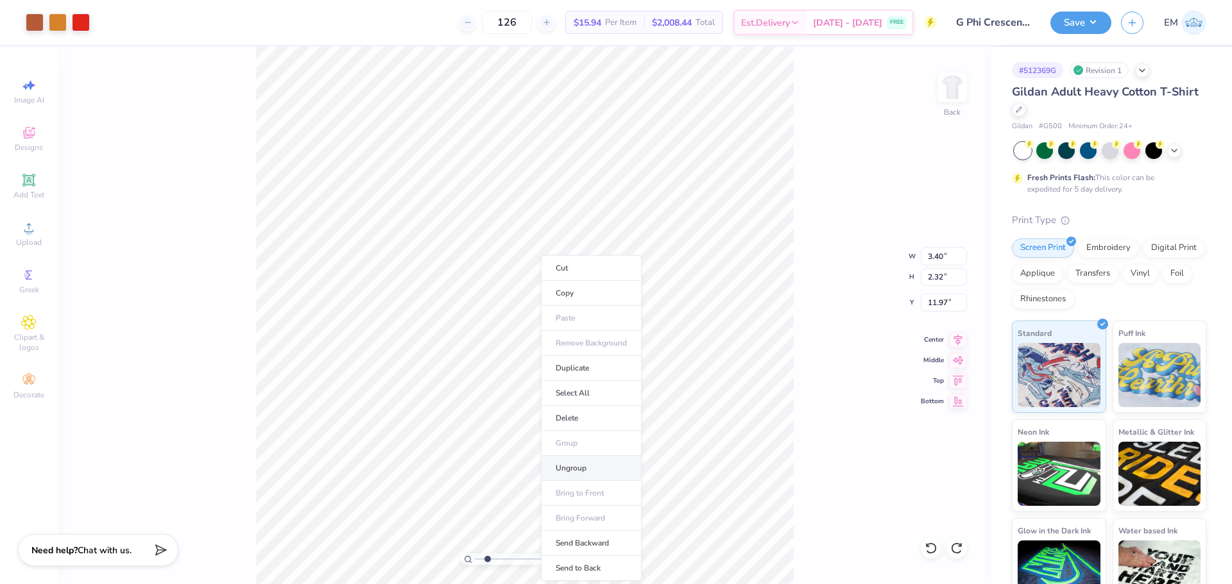
click at [579, 470] on li "Ungroup" at bounding box center [591, 468] width 101 height 25
click at [600, 584] on html "Art colors 126 $15.94 Per Item $2,008.44 Total Est. Delivery Sep 11 - 14 FREE D…" at bounding box center [616, 292] width 1232 height 584
type input "2.01445811466782"
type input "15.18"
click at [573, 448] on li "Group" at bounding box center [591, 443] width 101 height 25
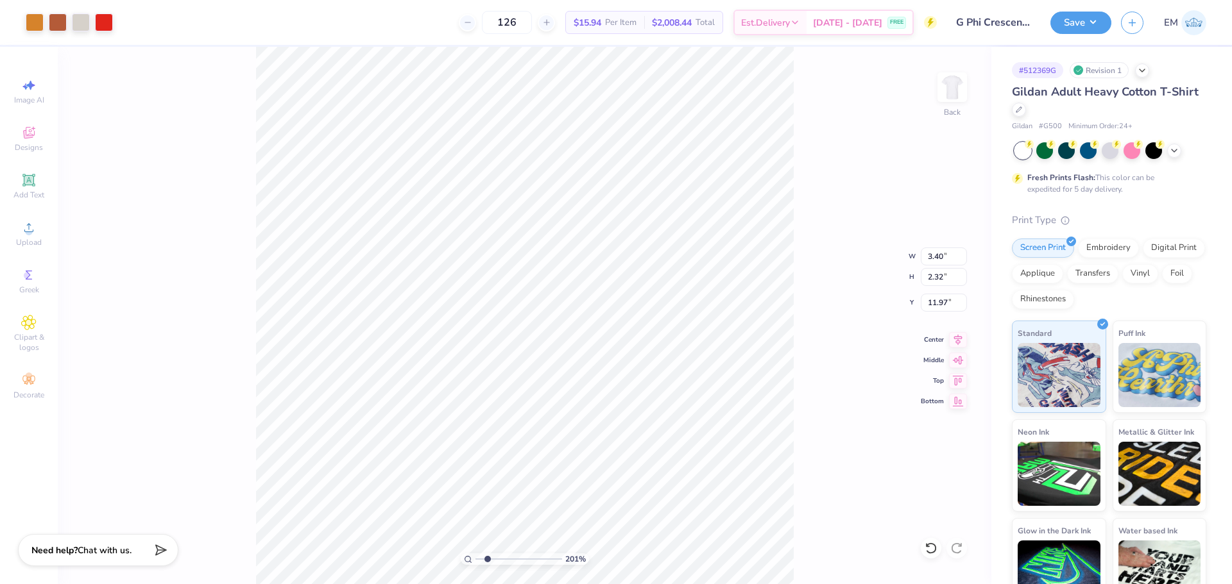
type input "2.01445811466782"
type input "8.28"
type input "9.48"
type input "15.18"
type input "2.01445811466782"
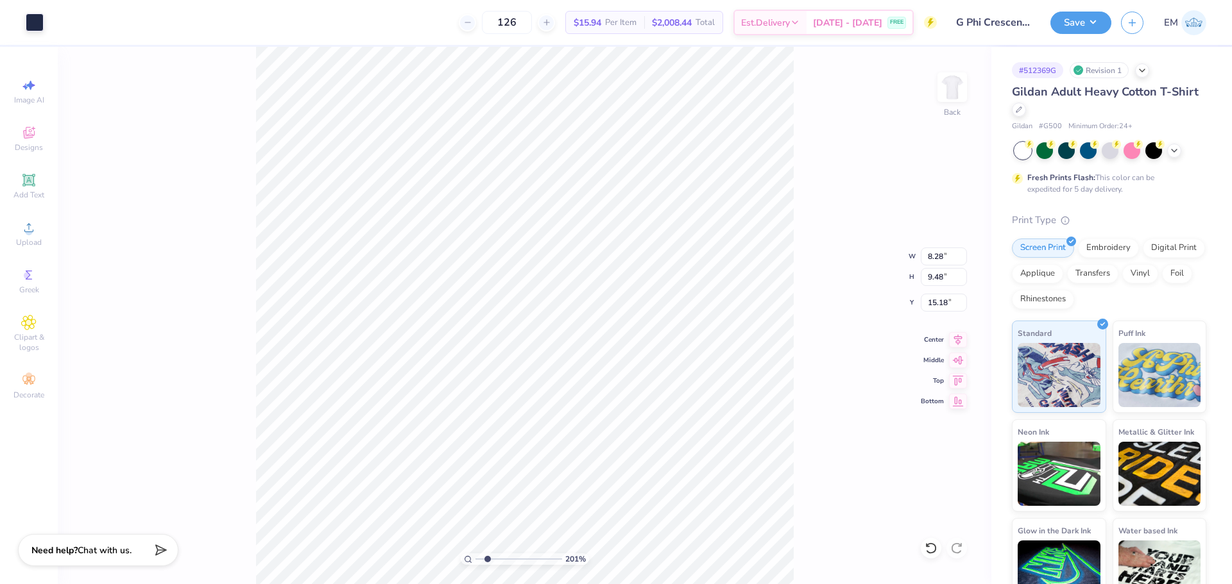
type input "5.89"
type input "2.01445811466782"
type input "5.76"
type input "2.01445811466782"
type input "4.73"
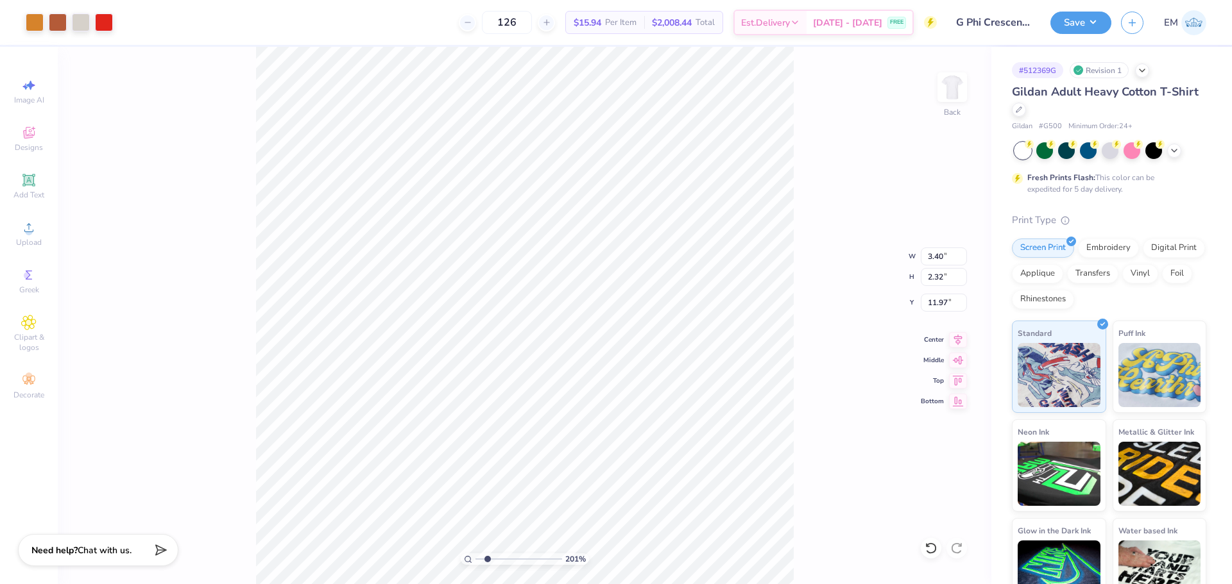
type input "3.23"
type input "2.01445811466782"
type input "11.81"
type input "2.01445811466782"
type input "4.40"
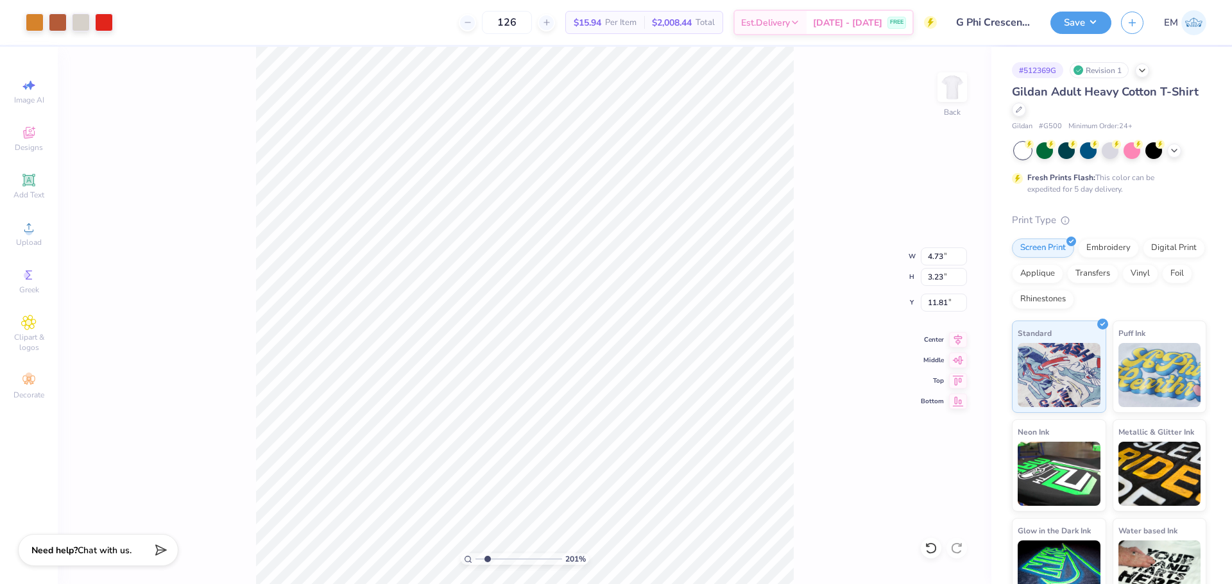
type input "3.01"
type input "2.01445811466782"
type input "11.97"
type input "2.01445811466782"
type input "0.21"
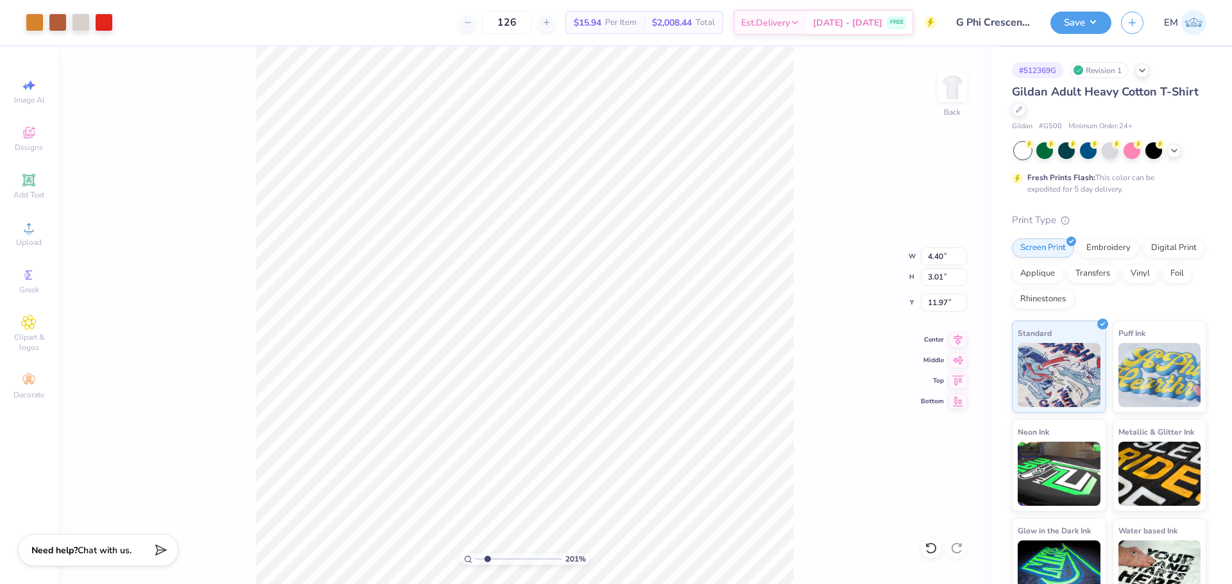
type input "0.26"
type input "11.04"
type input "2.01445811466782"
type input "11.03"
type input "2.01445811466782"
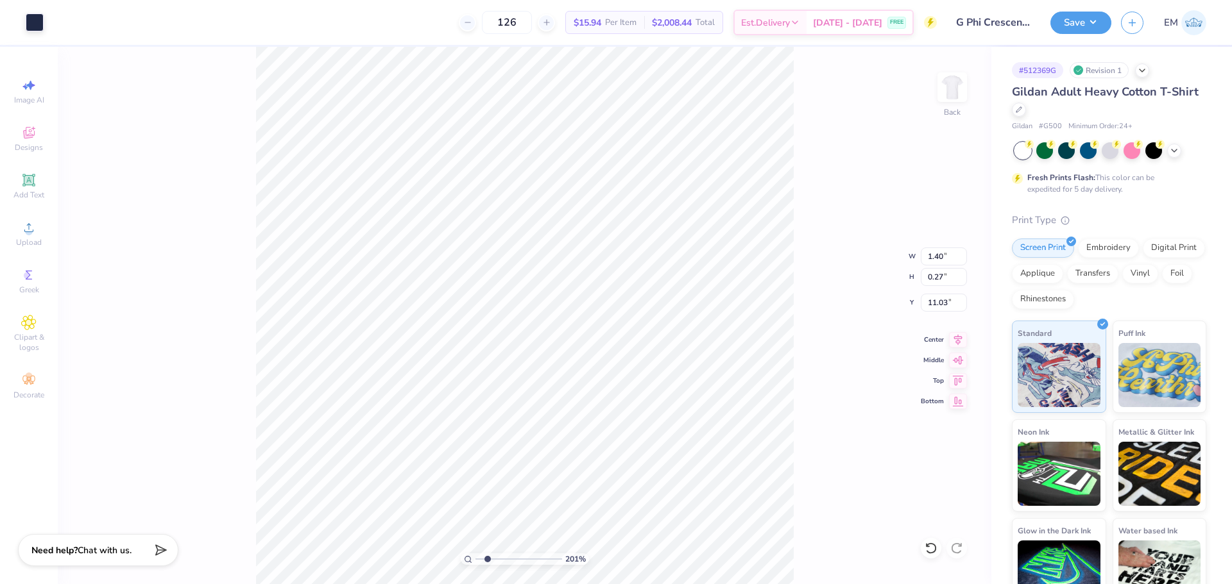
type input "1.53"
type input "0.29"
type input "2.01445811466782"
type input "1.40"
type input "0.27"
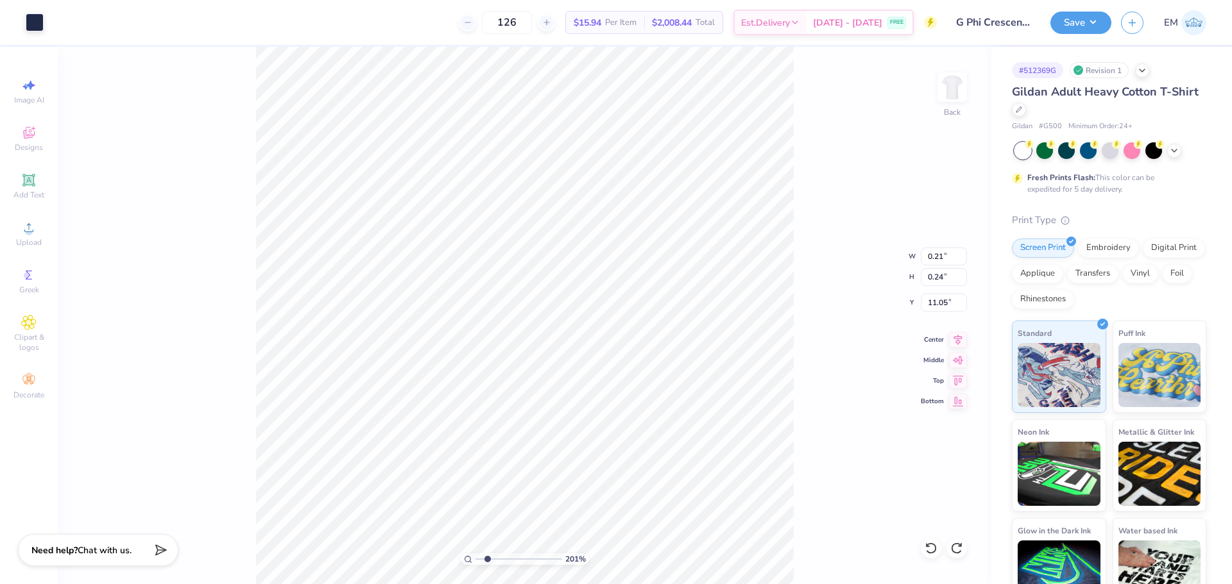
type input "2.01445811466782"
type input "0.22"
type input "2.01445811466782"
type input "0.46"
type input "0.25"
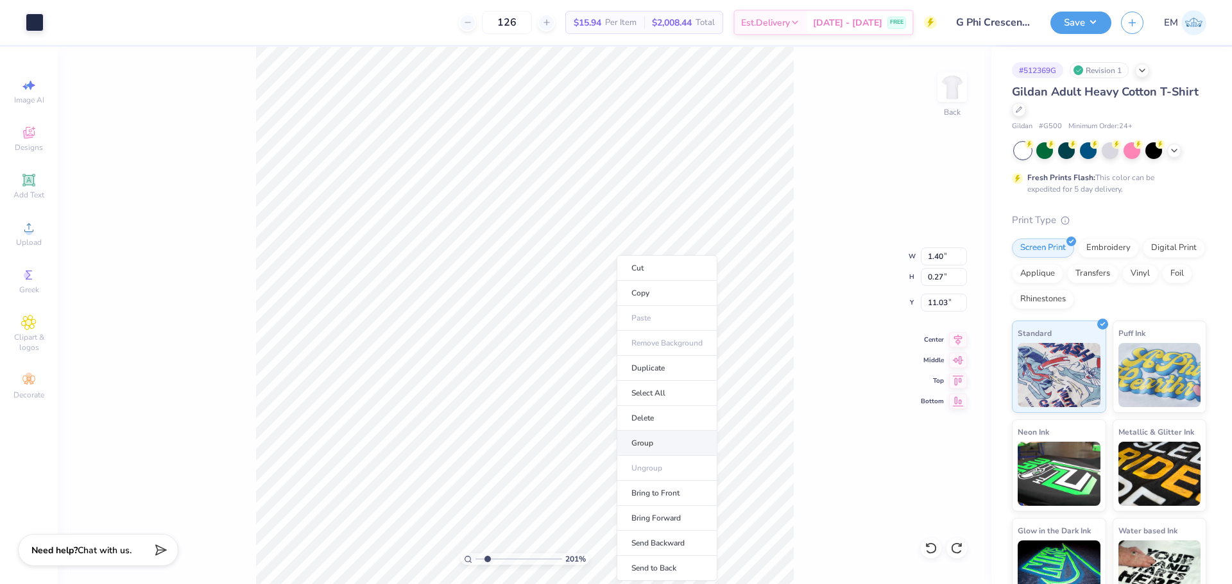
click at [655, 445] on li "Group" at bounding box center [666, 443] width 101 height 25
type input "2.01445811466782"
type input "11.05"
click at [818, 384] on div "201 % Back W 1.40 1.40 " H 0.27 0.27 " Y 11.05 11.05 " Center Middle Top Bottom" at bounding box center [524, 316] width 933 height 538
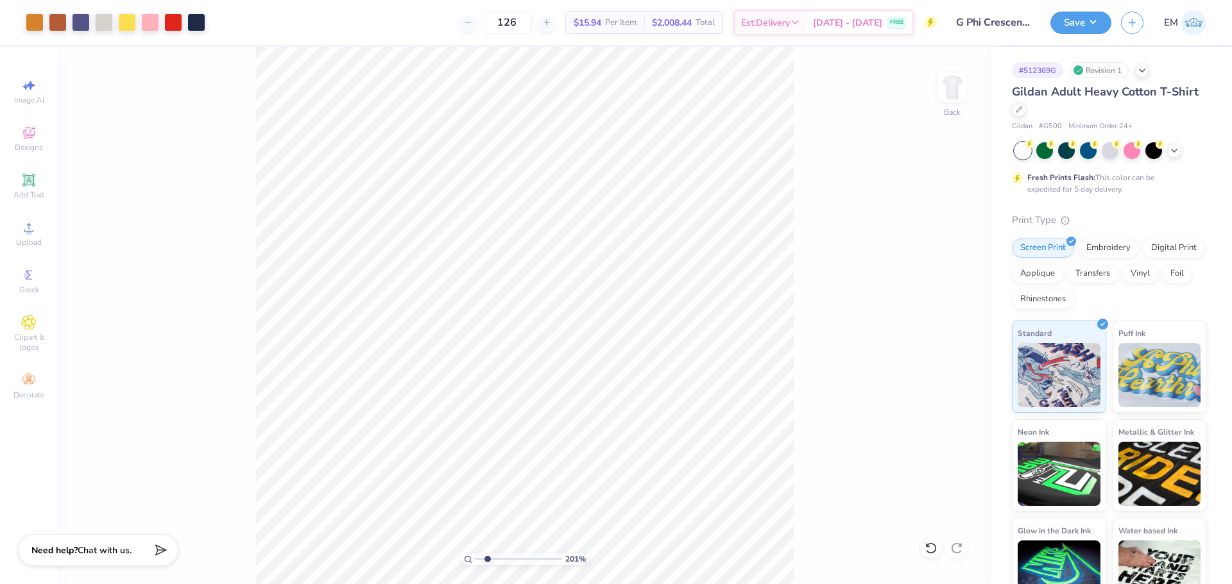
click at [883, 404] on div "201 % Back" at bounding box center [524, 316] width 933 height 538
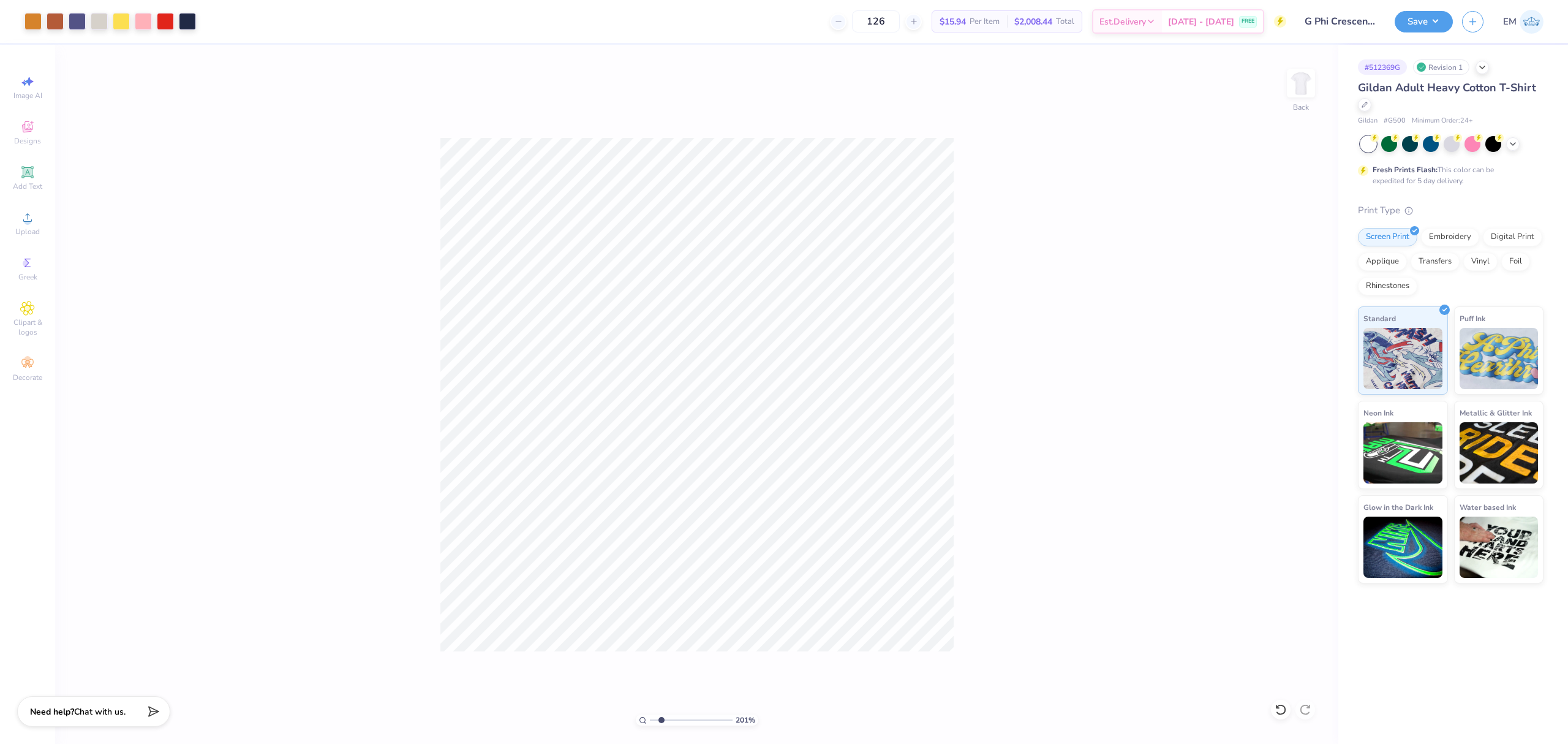
type input "1"
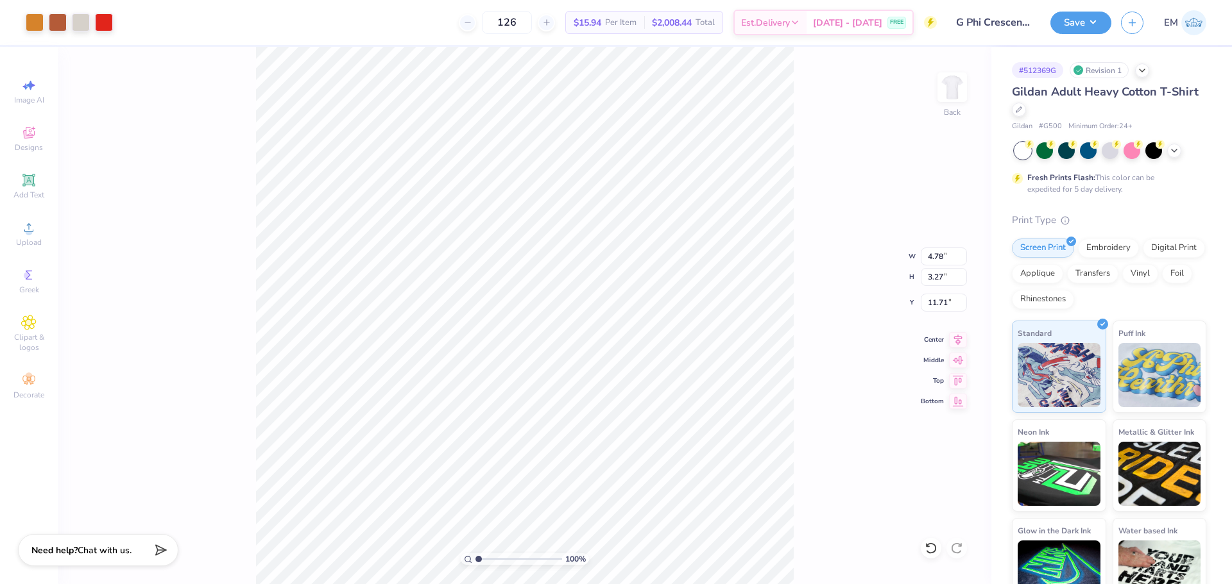
type input "4.78"
type input "3.27"
type input "11.36"
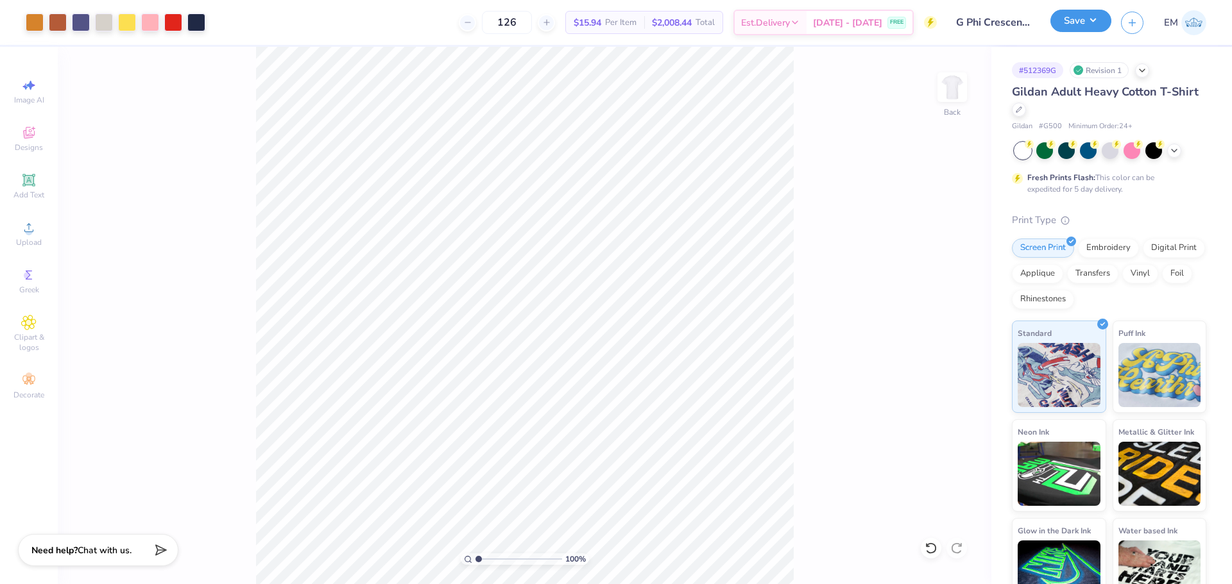
click at [1076, 23] on button "Save" at bounding box center [1080, 21] width 61 height 22
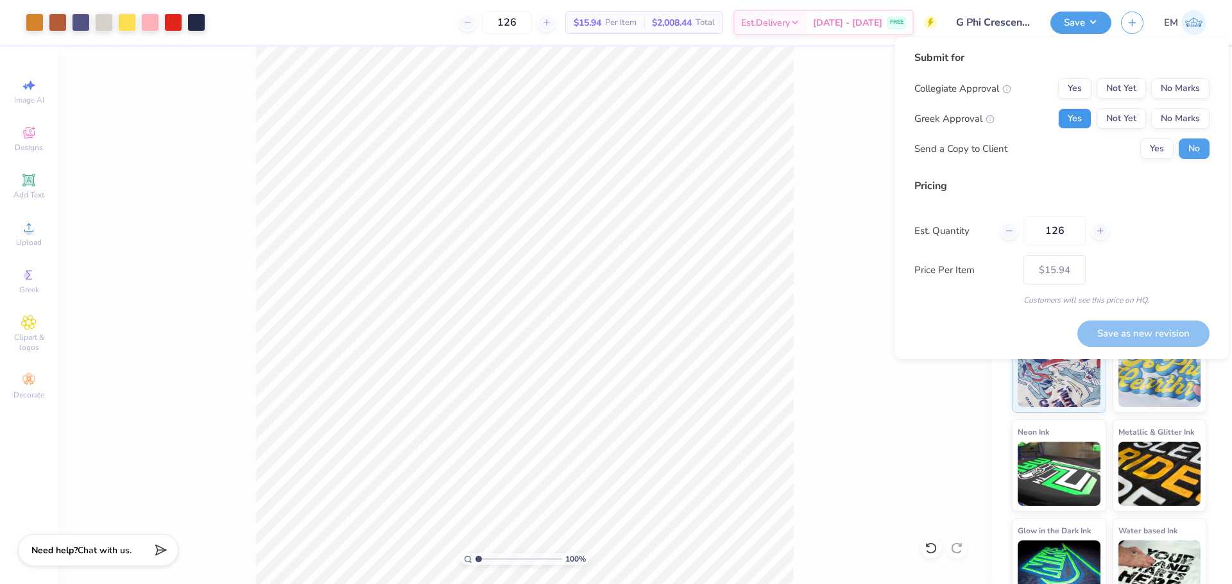
click at [1078, 117] on button "Yes" at bounding box center [1074, 118] width 33 height 21
click at [1164, 82] on button "No Marks" at bounding box center [1180, 88] width 58 height 21
drag, startPoint x: 1163, startPoint y: 154, endPoint x: 1163, endPoint y: 226, distance: 71.8
click at [1163, 153] on button "Yes" at bounding box center [1156, 149] width 33 height 21
drag, startPoint x: 1162, startPoint y: 327, endPoint x: 1137, endPoint y: 336, distance: 26.6
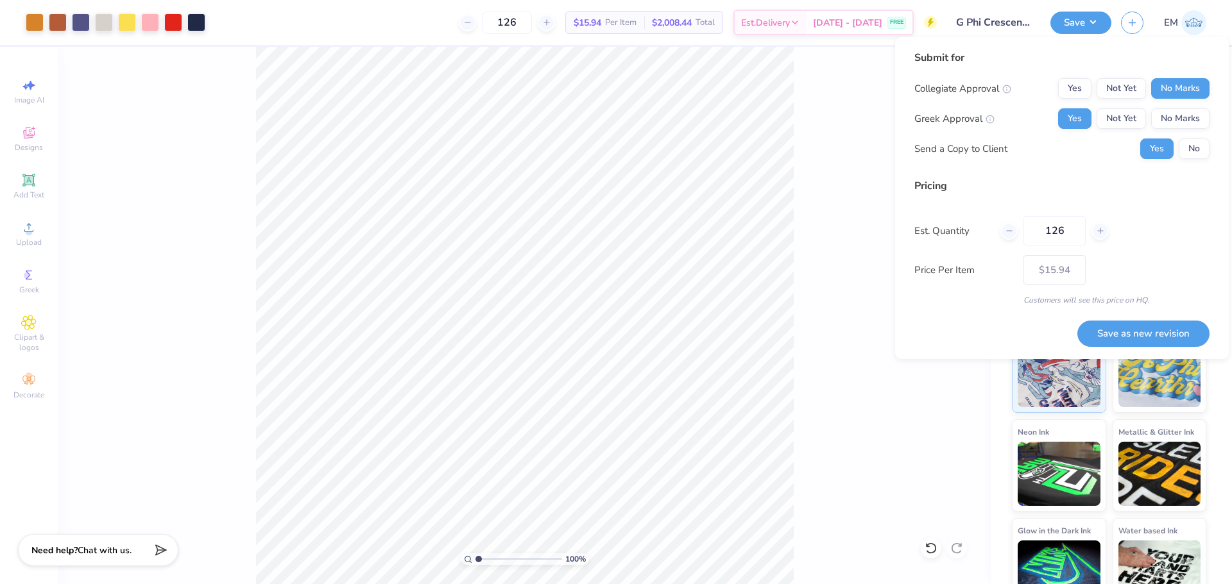
click at [1162, 326] on button "Save as new revision" at bounding box center [1143, 334] width 132 height 26
type input "$15.94"
